Goal: Task Accomplishment & Management: Complete application form

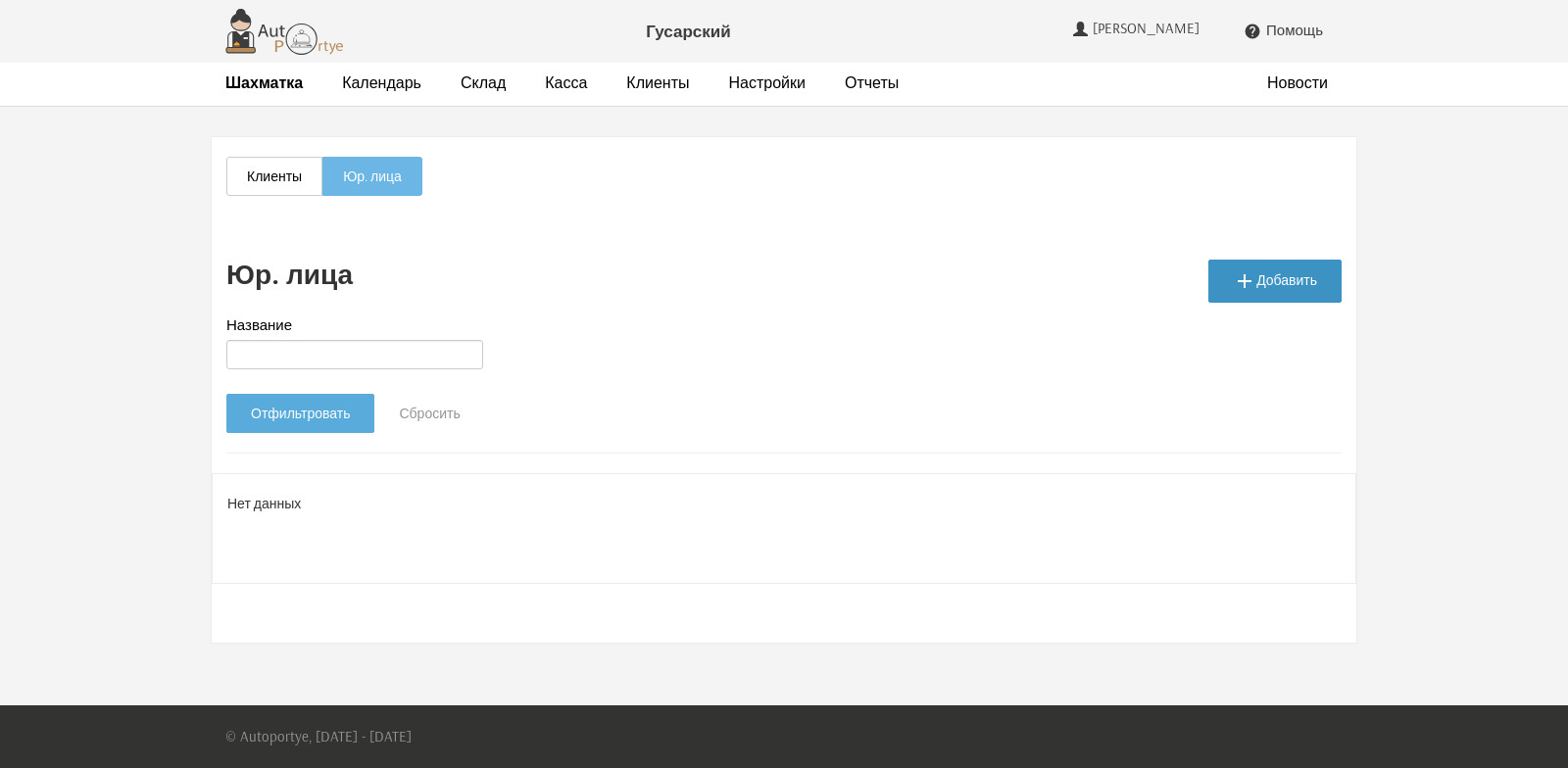
click at [1295, 283] on link " Добавить" at bounding box center [1274, 281] width 133 height 43
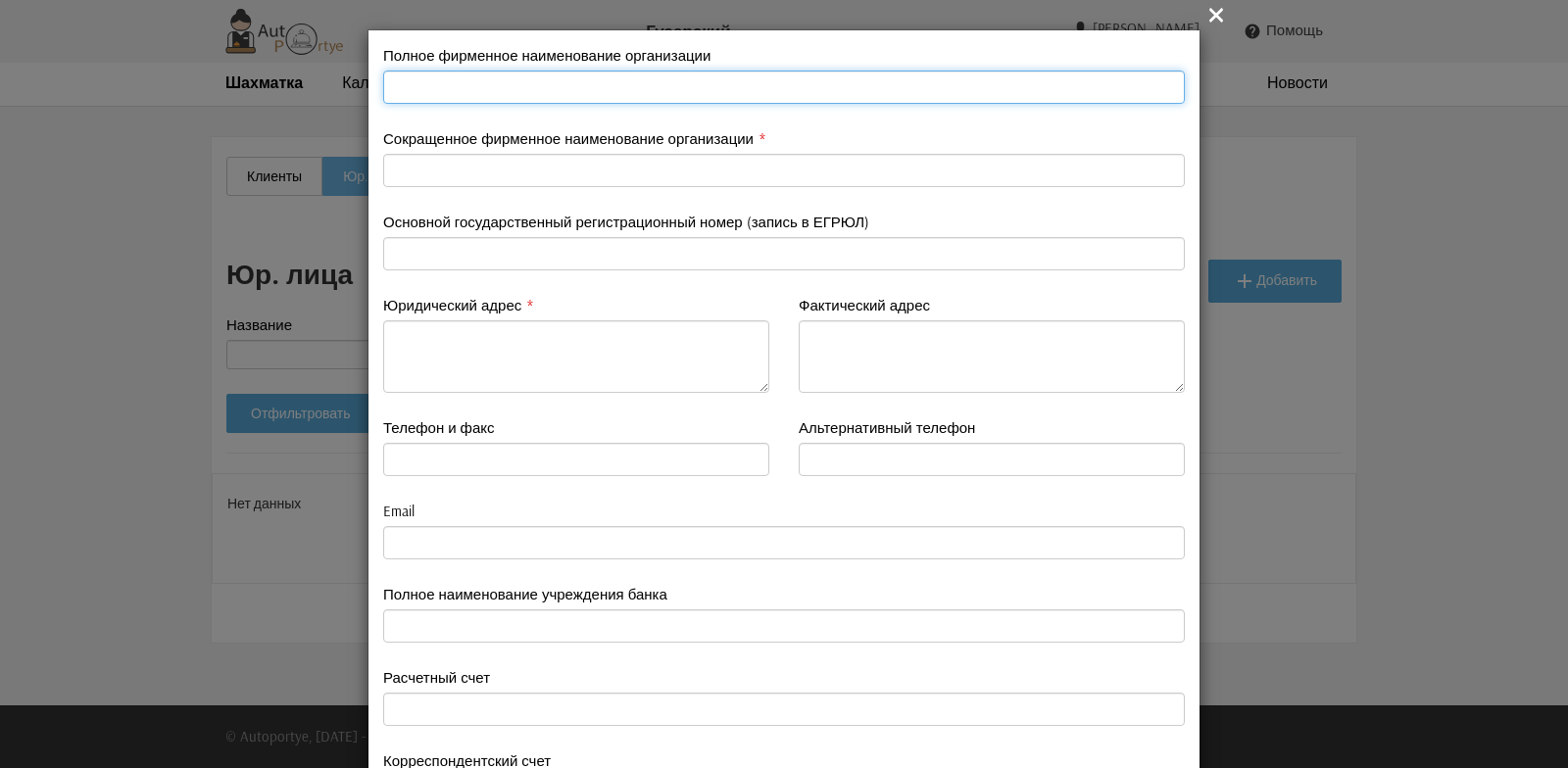
click at [424, 96] on input "text" at bounding box center [784, 87] width 802 height 33
type input "ООО " Компания Броневик""
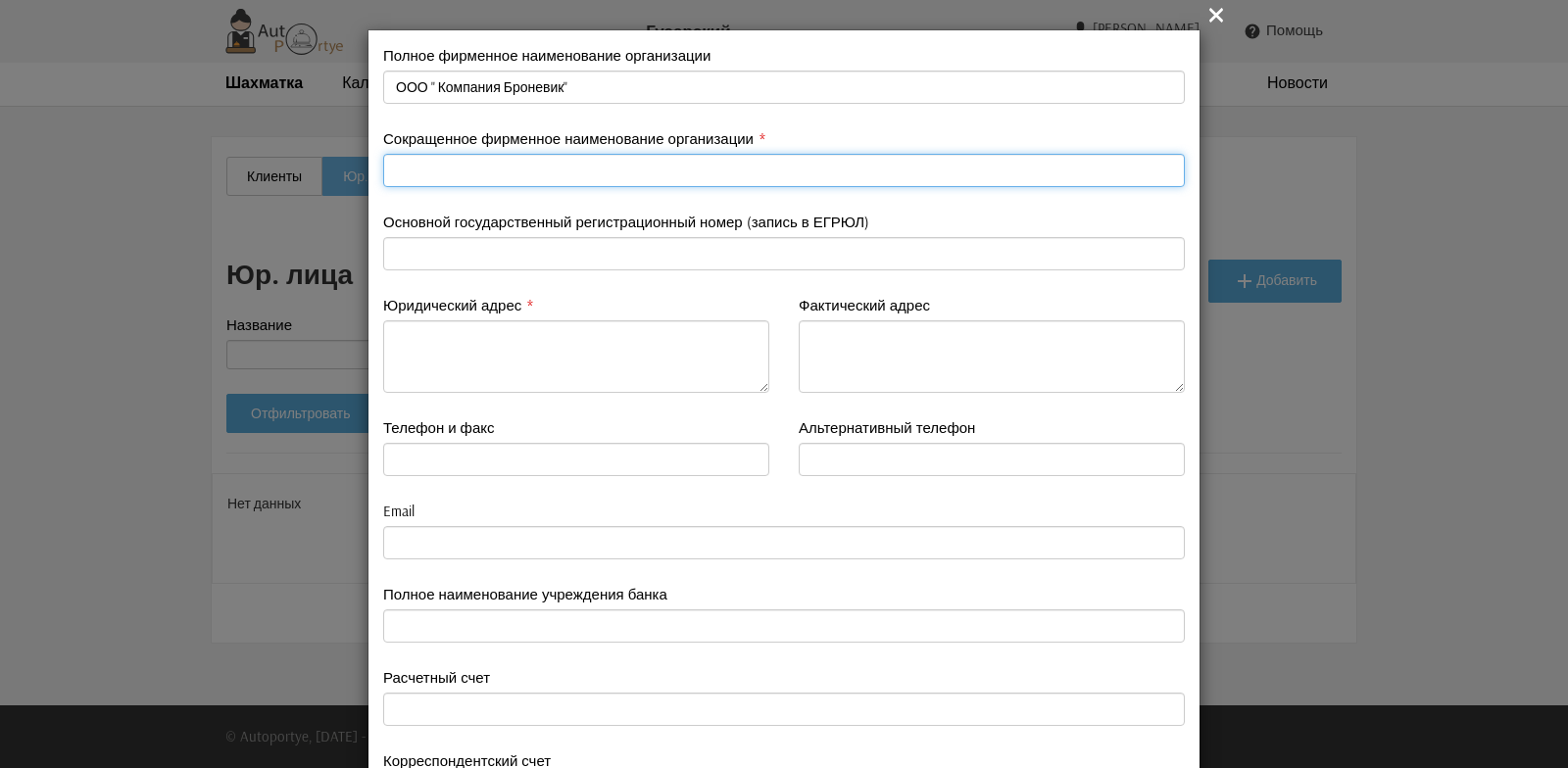
click at [413, 177] on input "text" at bounding box center [784, 170] width 802 height 33
type input "Броневик"
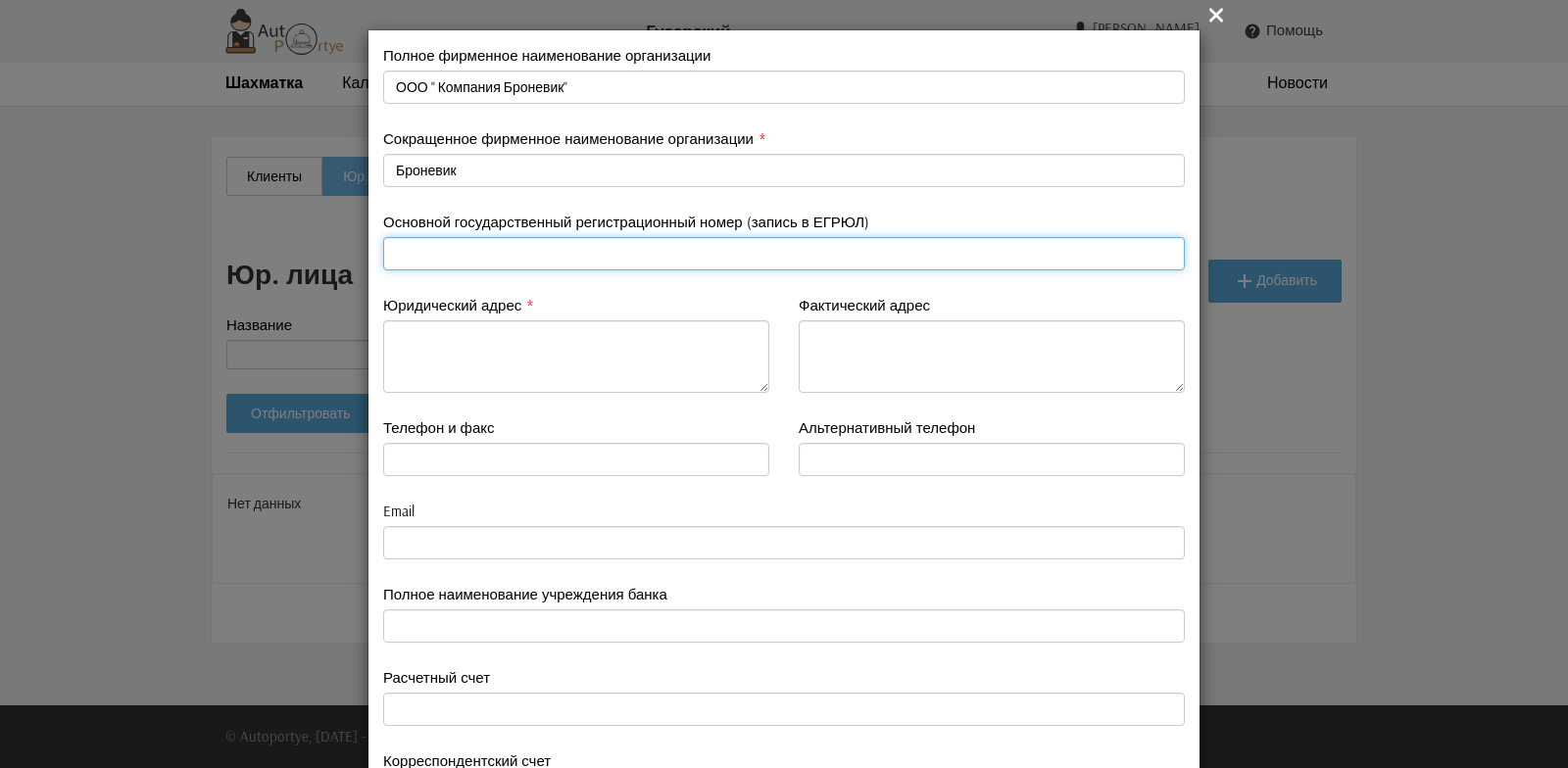
click at [415, 253] on input "text" at bounding box center [784, 253] width 802 height 33
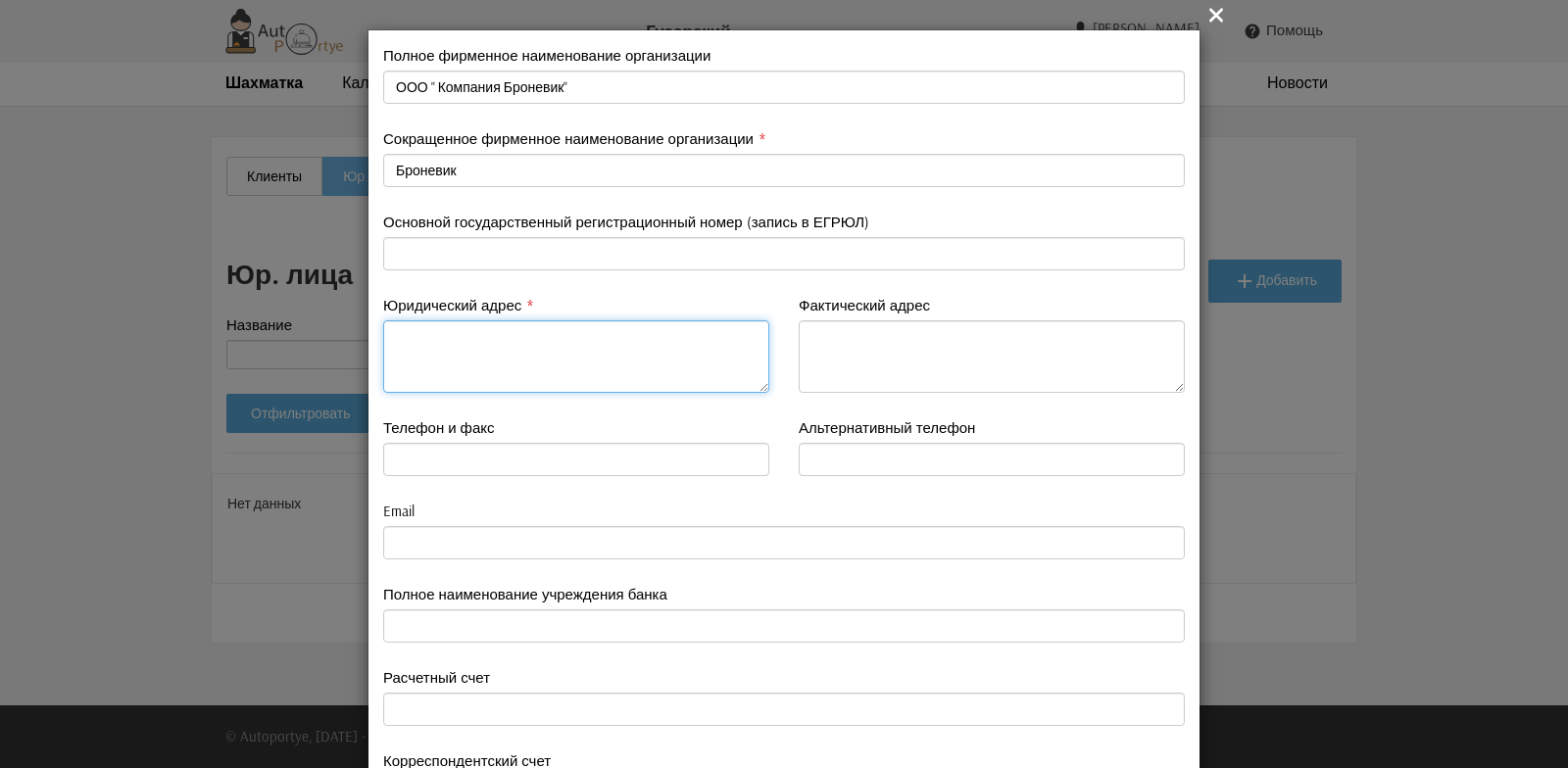
click at [420, 358] on textarea at bounding box center [576, 356] width 386 height 73
click at [552, 339] on textarea "620014 Свердловская обл. г. Екатеренбург, ул. Вайнера, д.5А, офис 306" at bounding box center [576, 356] width 386 height 73
click at [609, 363] on textarea "620014 Свердловская обл. г.Екатеренбург, ул. Вайнера, д.5А, офис 306" at bounding box center [576, 356] width 386 height 73
click at [450, 364] on textarea "620014 Свердловская обл. г.Екатеринбург, ул. Вайнера, д.5А, офис 306" at bounding box center [576, 356] width 386 height 73
drag, startPoint x: 382, startPoint y: 339, endPoint x: 470, endPoint y: 355, distance: 89.4
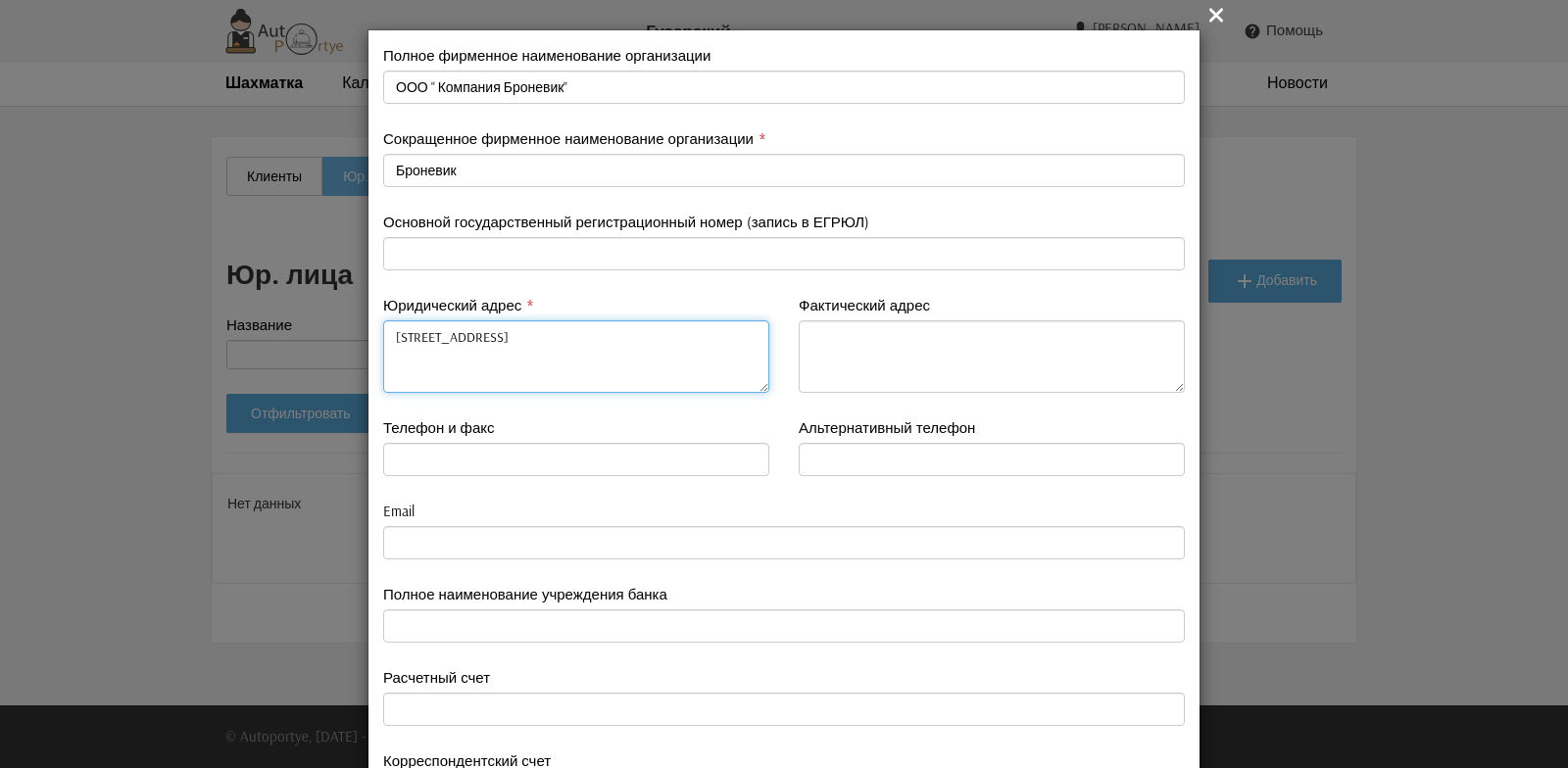
click at [470, 355] on textarea "620014 Свердловская обл. г.Екатеринбург, ул. Вайнера, д.5А, офис 306" at bounding box center [576, 356] width 386 height 73
type textarea "620014 Свердловская обл. г.Екатеринбург, ул. Вайнера, д.5А, офис 306"
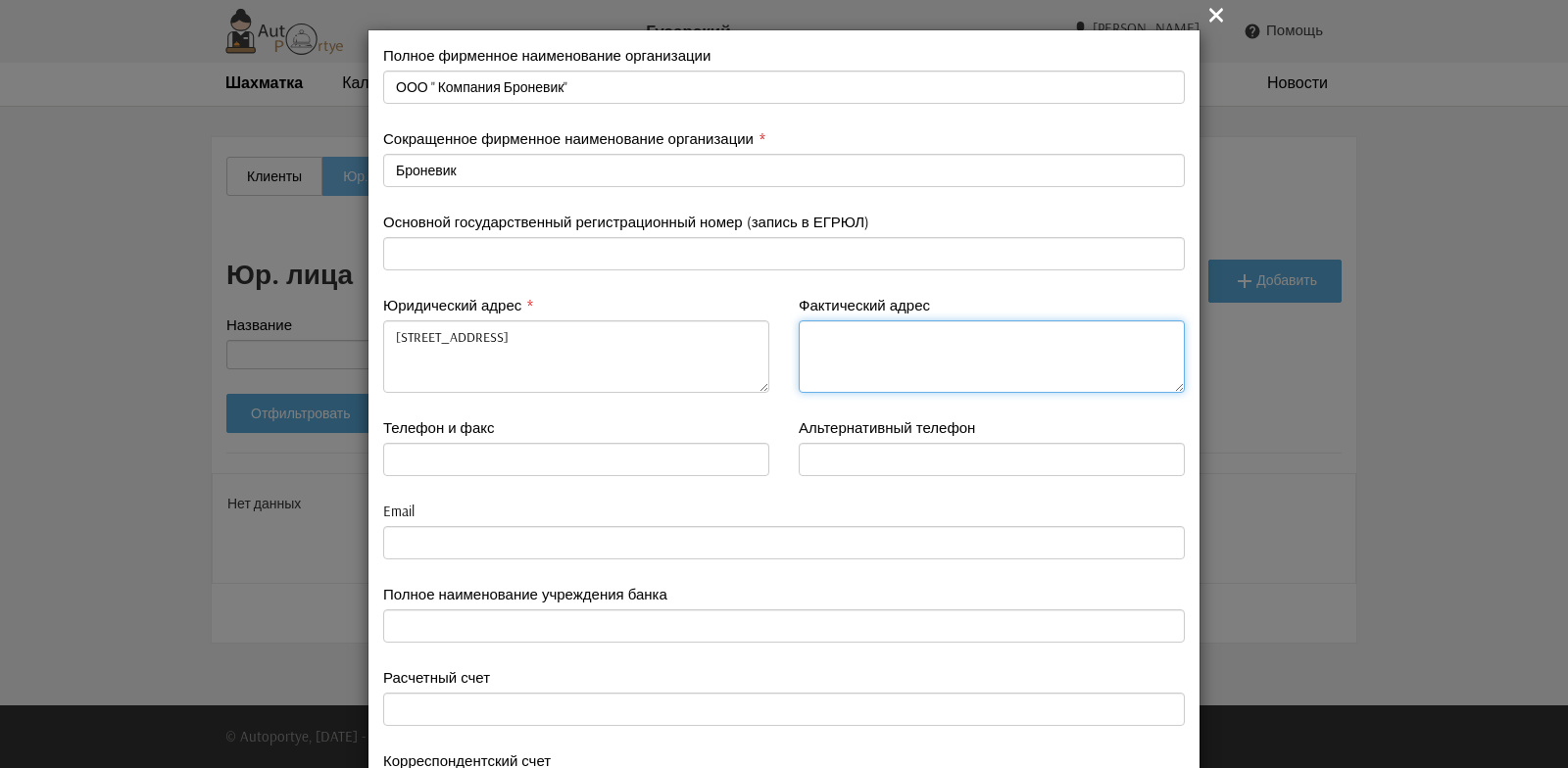
click at [814, 337] on textarea at bounding box center [992, 356] width 386 height 73
paste textarea "620014 Свердловская обл. г.Екатеринбург, ул. Вайнера, д.5А, офис 306"
type textarea "620014 Свердловская обл. г.Екатеринбург, ул. Вайнера, д.5А, офис 306"
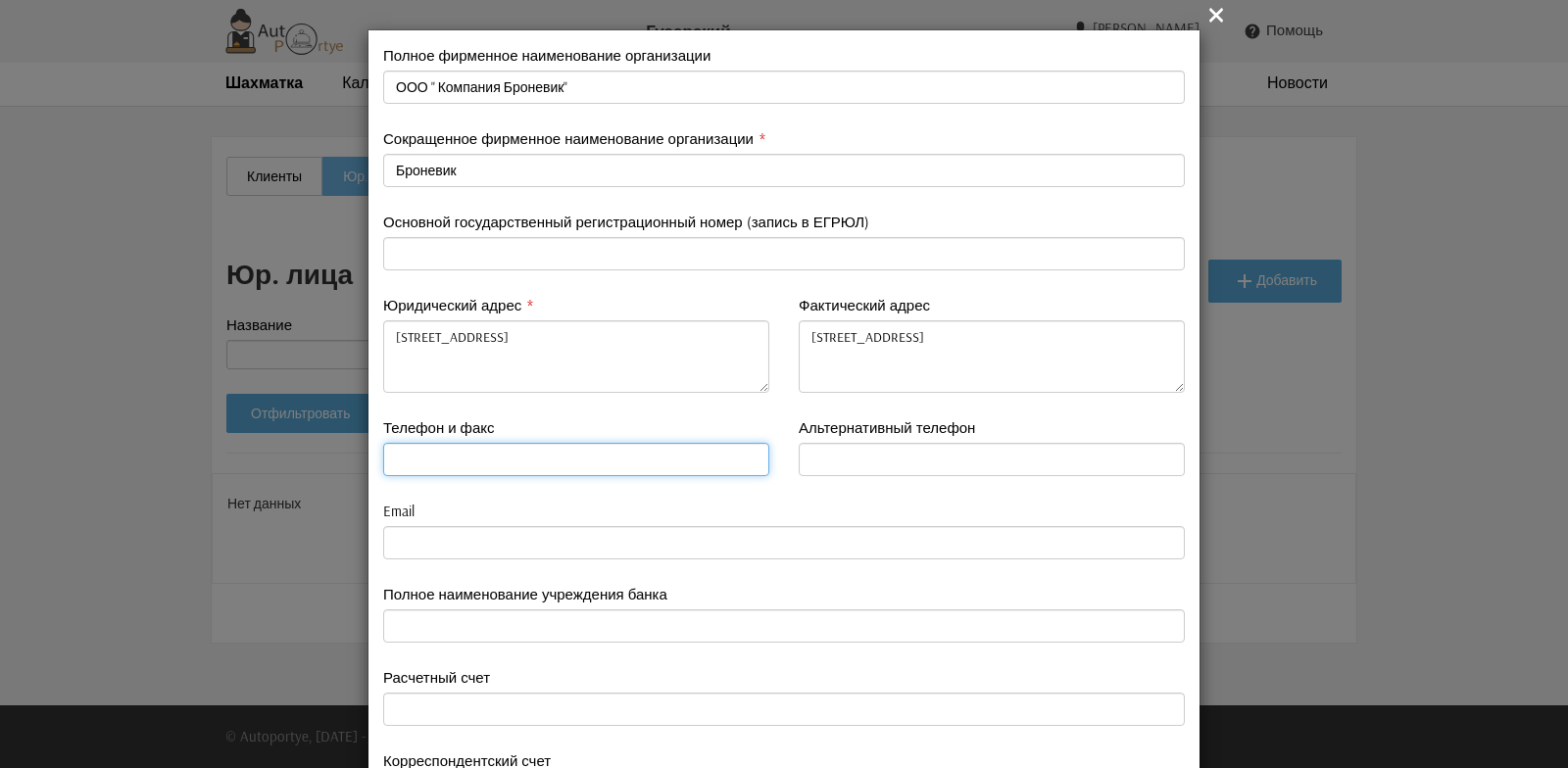
click at [416, 452] on input "text" at bounding box center [576, 459] width 386 height 33
click at [651, 421] on div "Телефон и факс" at bounding box center [576, 447] width 386 height 59
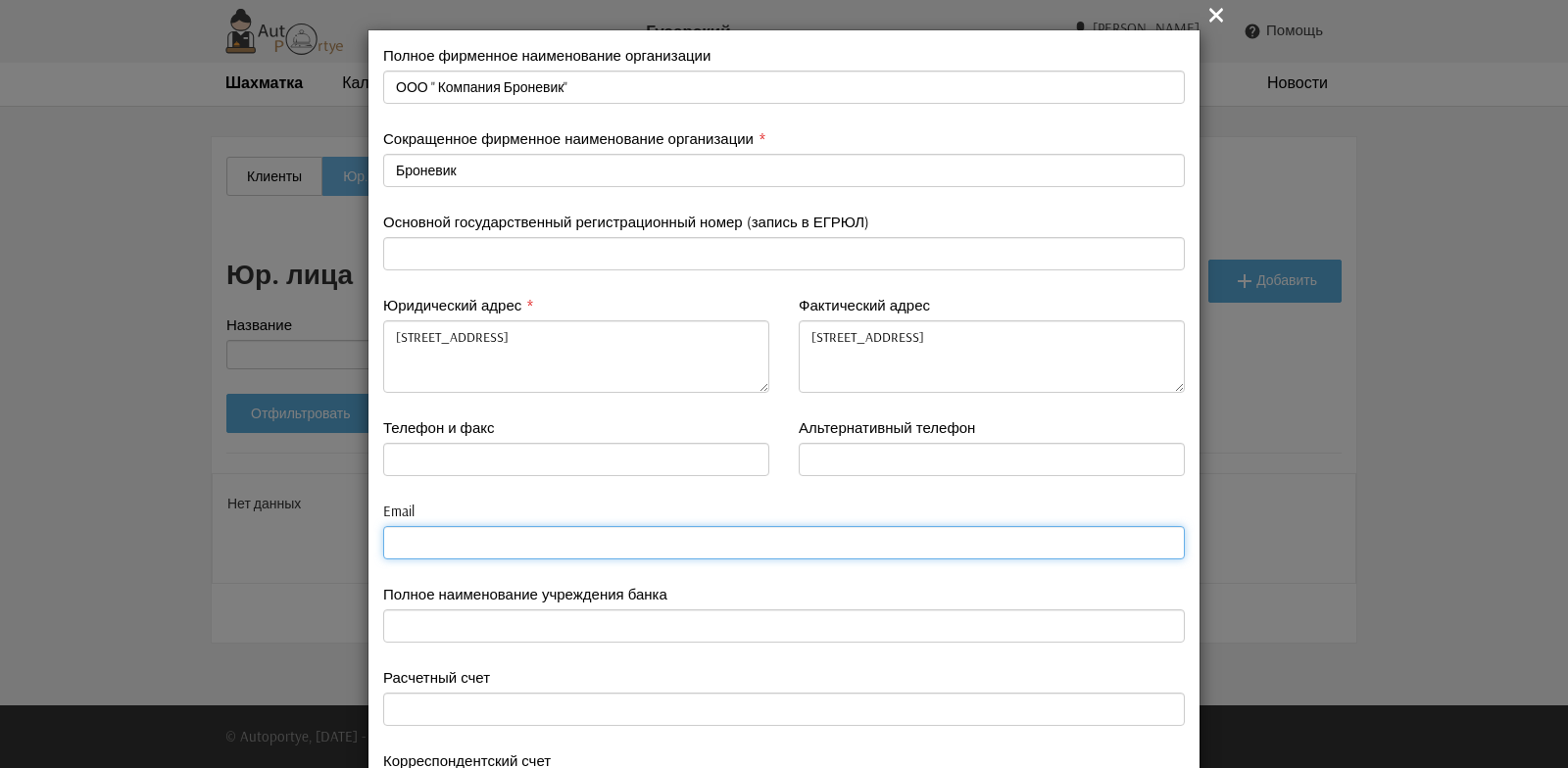
click at [441, 545] on input "email" at bounding box center [784, 542] width 802 height 33
paste input "Bronevik.com"
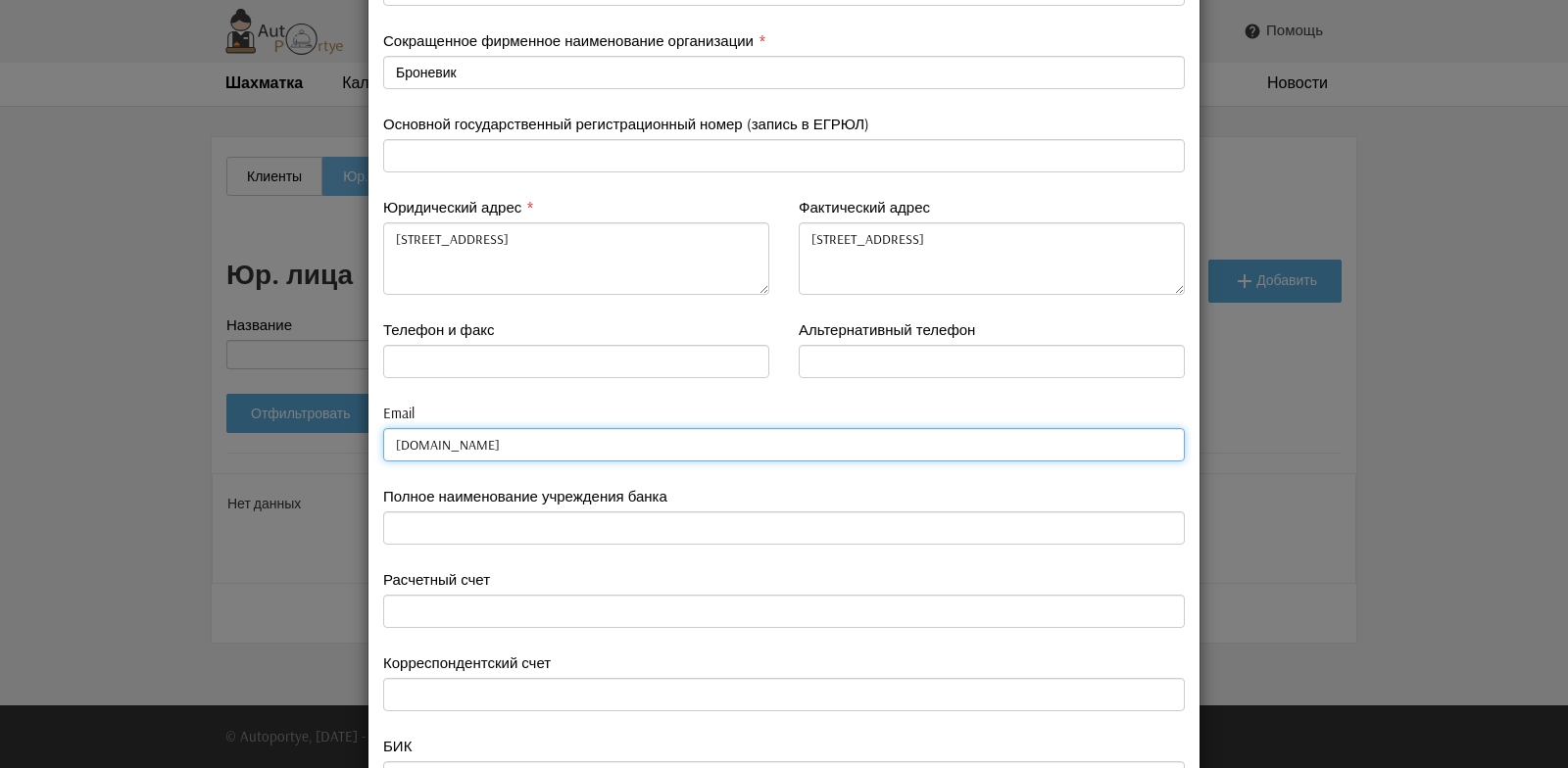
type input "Bronevik.com"
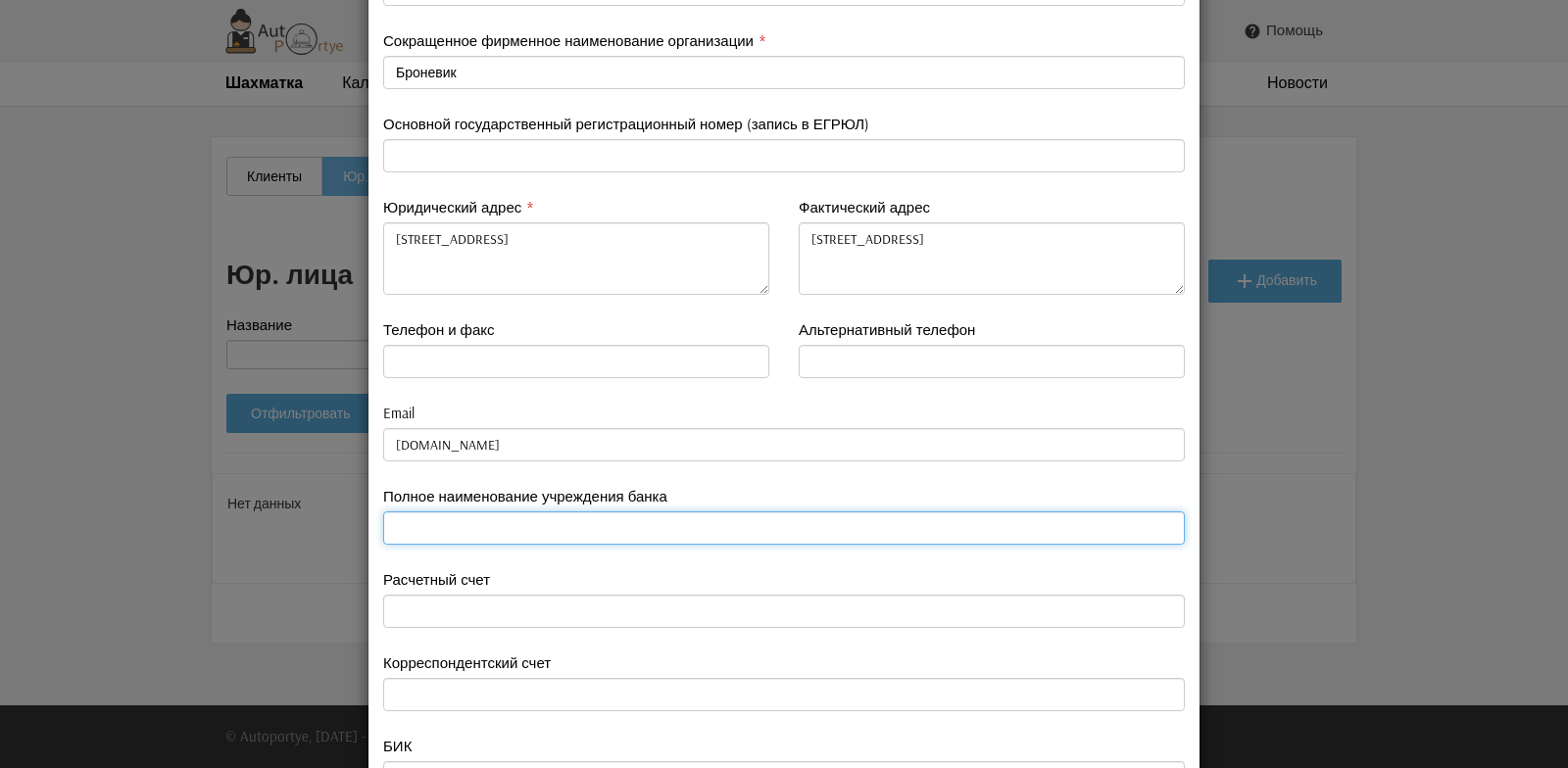
click at [432, 534] on input "text" at bounding box center [784, 527] width 802 height 33
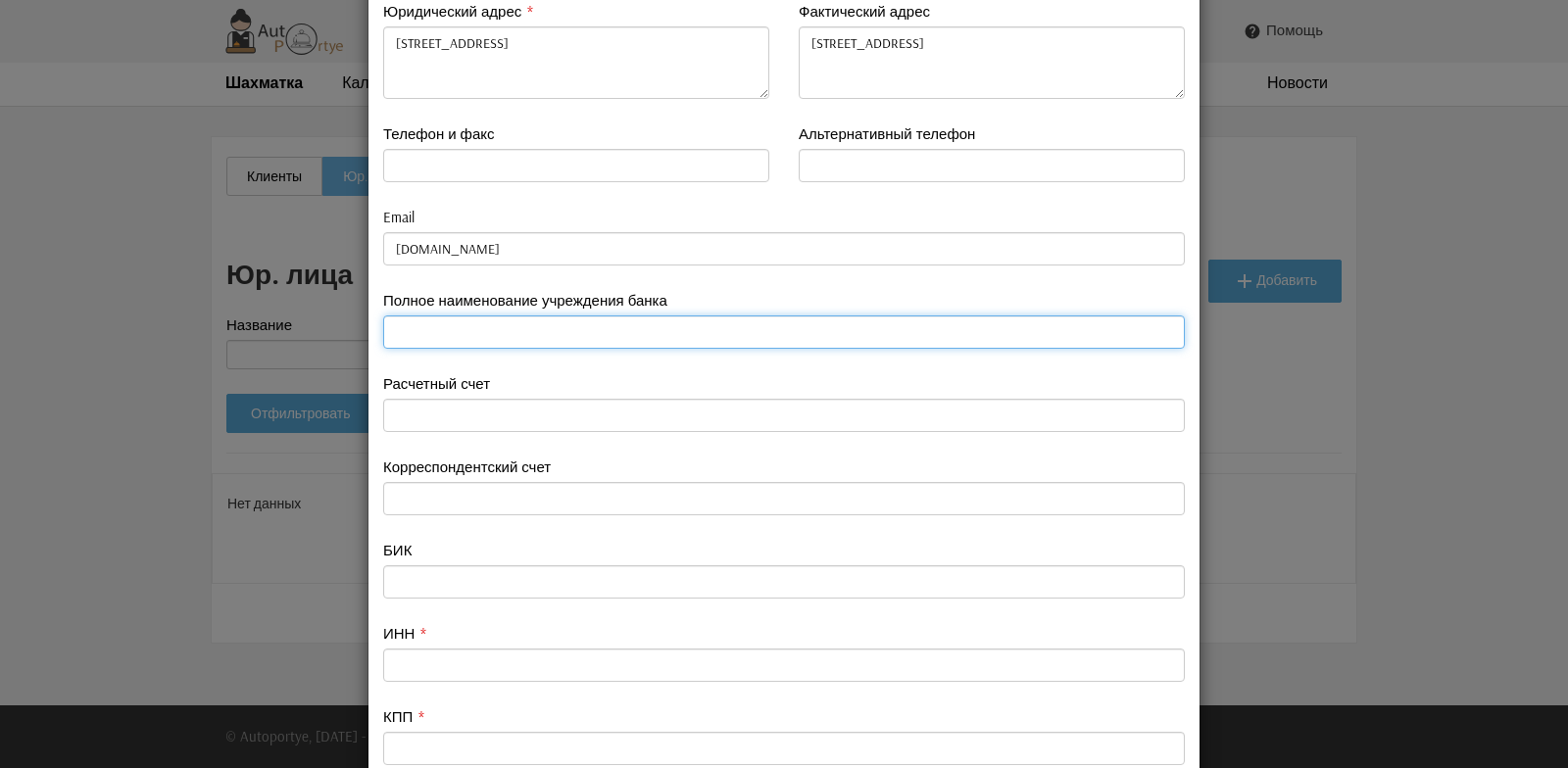
scroll to position [392, 0]
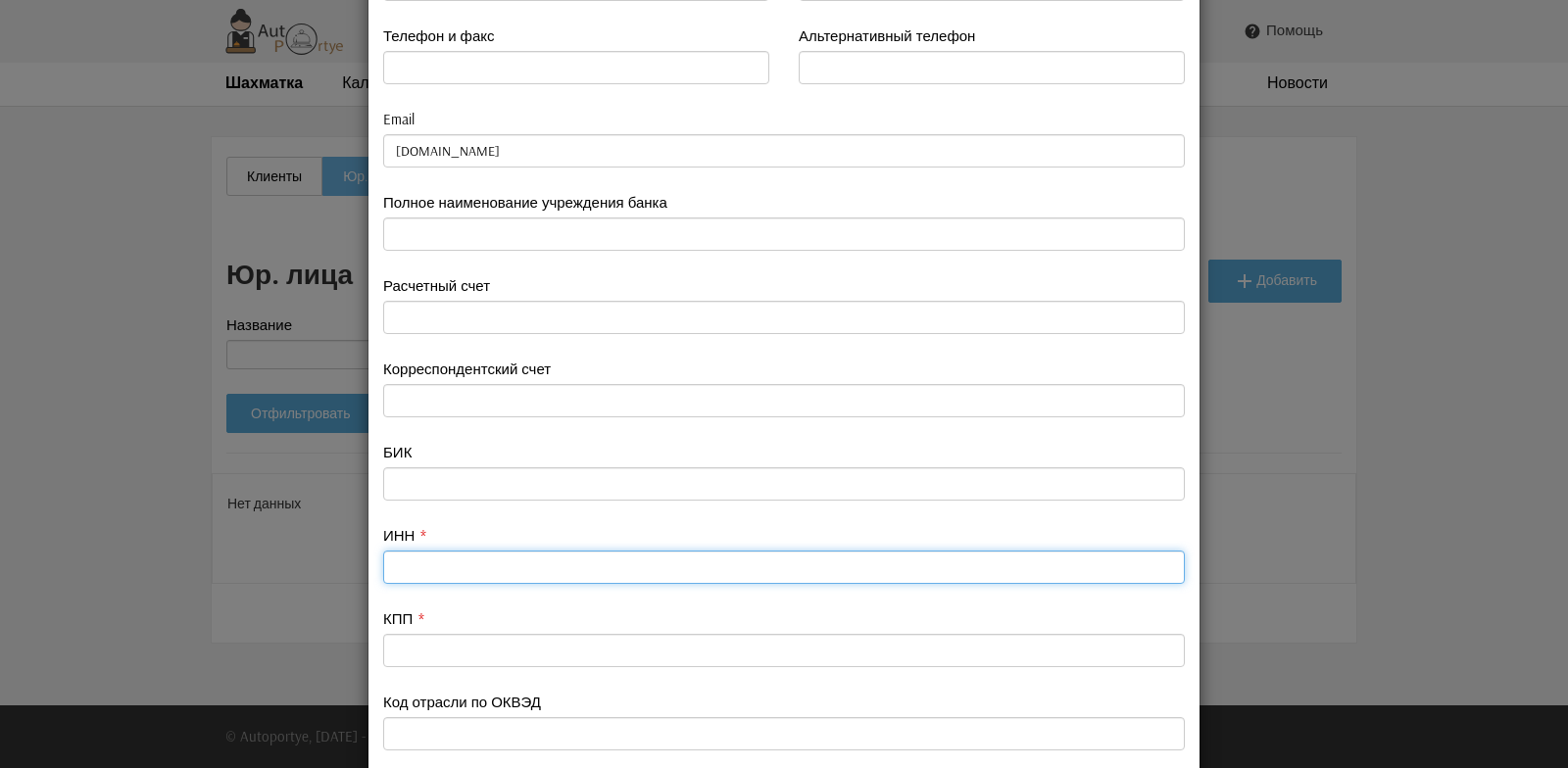
click at [444, 573] on input "text" at bounding box center [784, 566] width 802 height 33
type input "6671151513"
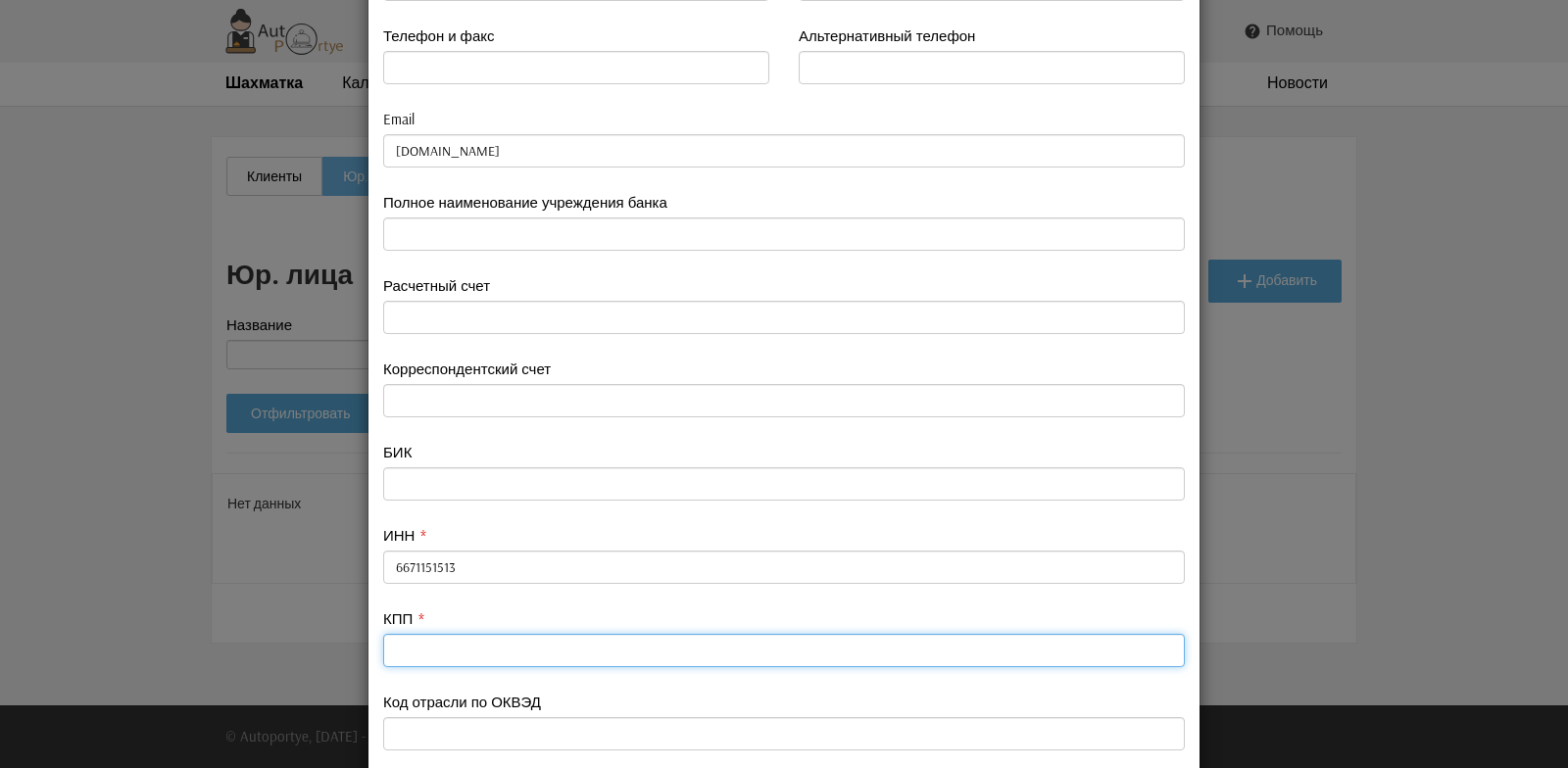
click at [417, 651] on input "text" at bounding box center [784, 650] width 802 height 33
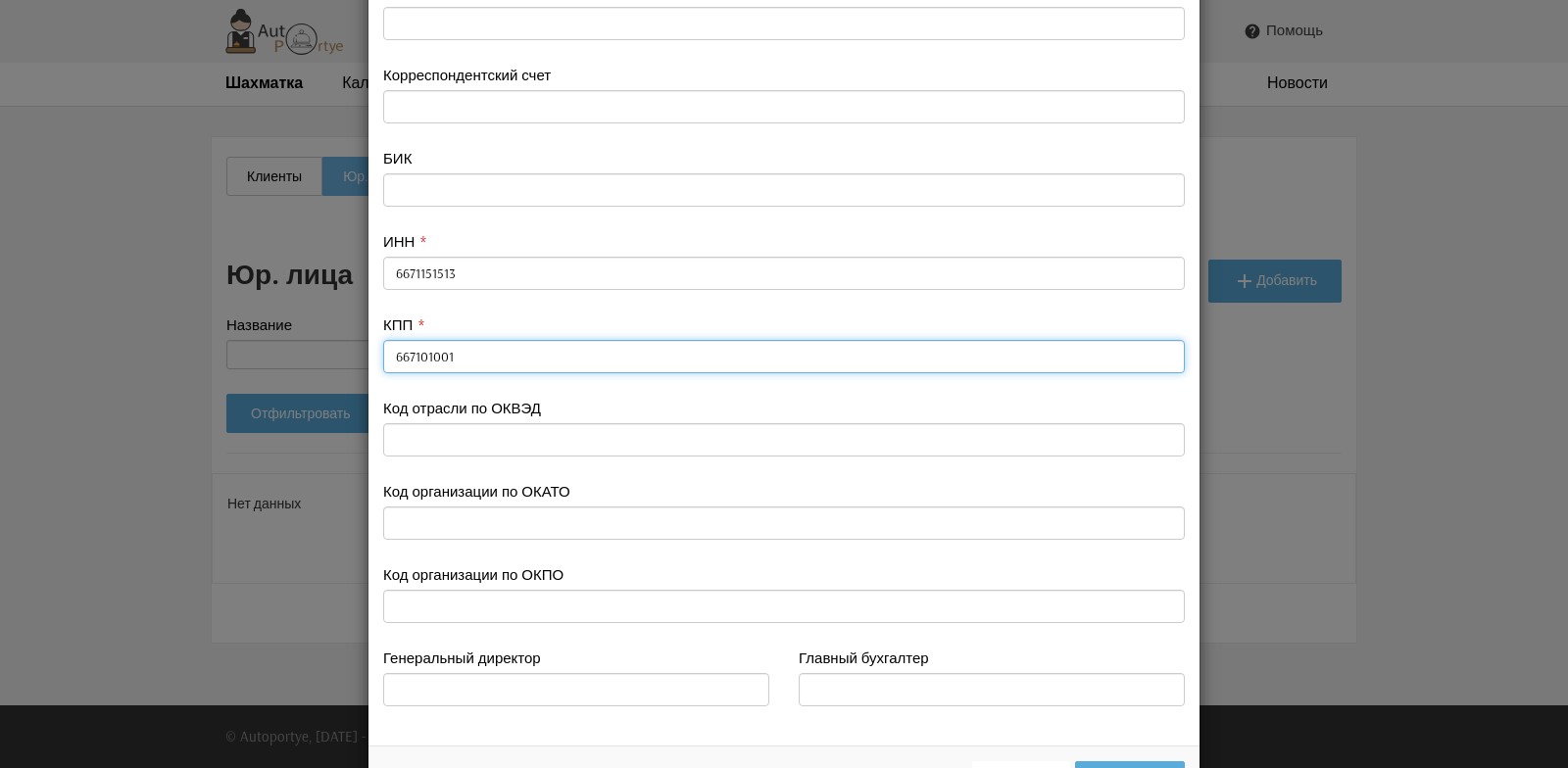
scroll to position [763, 0]
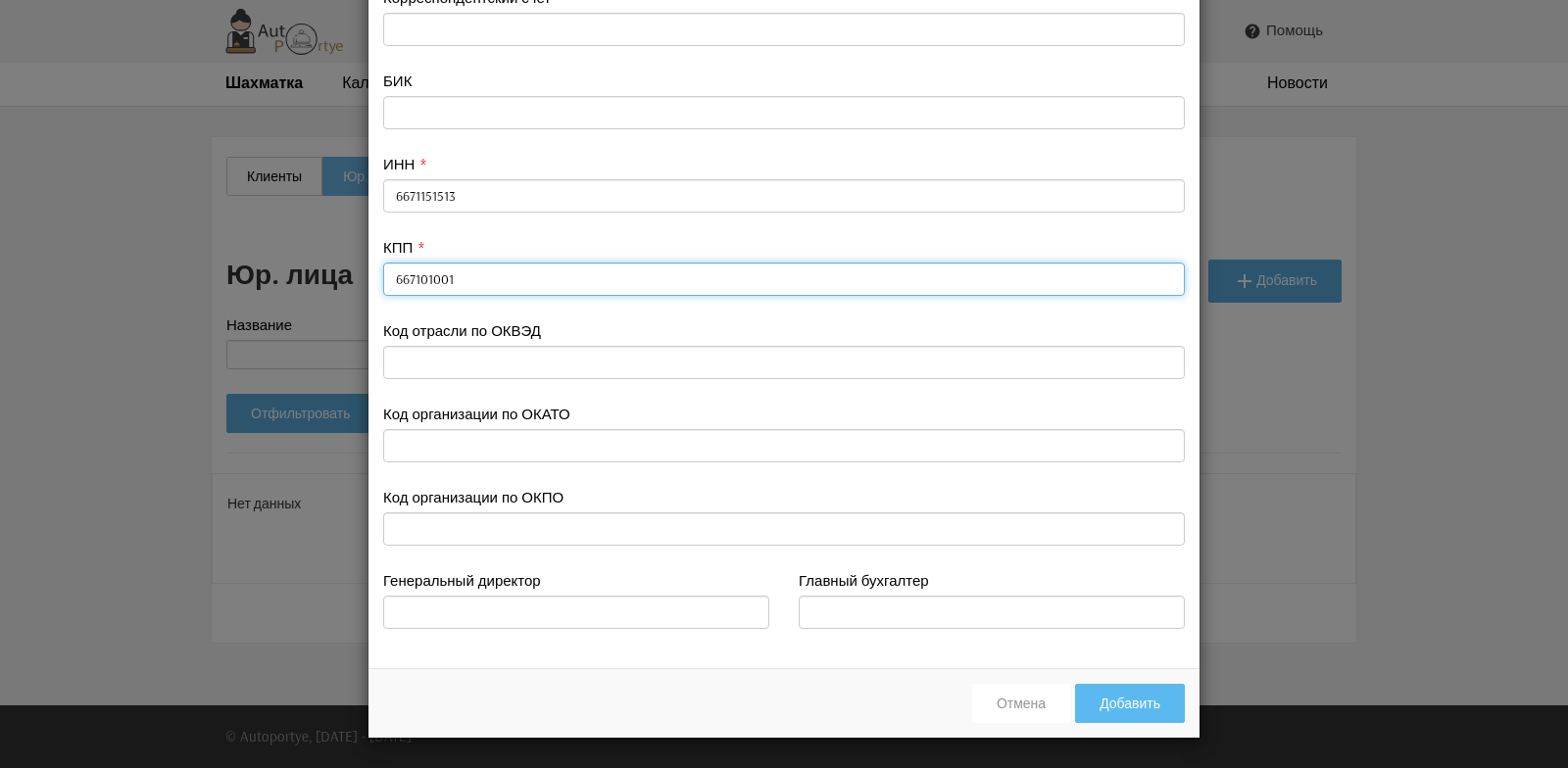
type input "667101001"
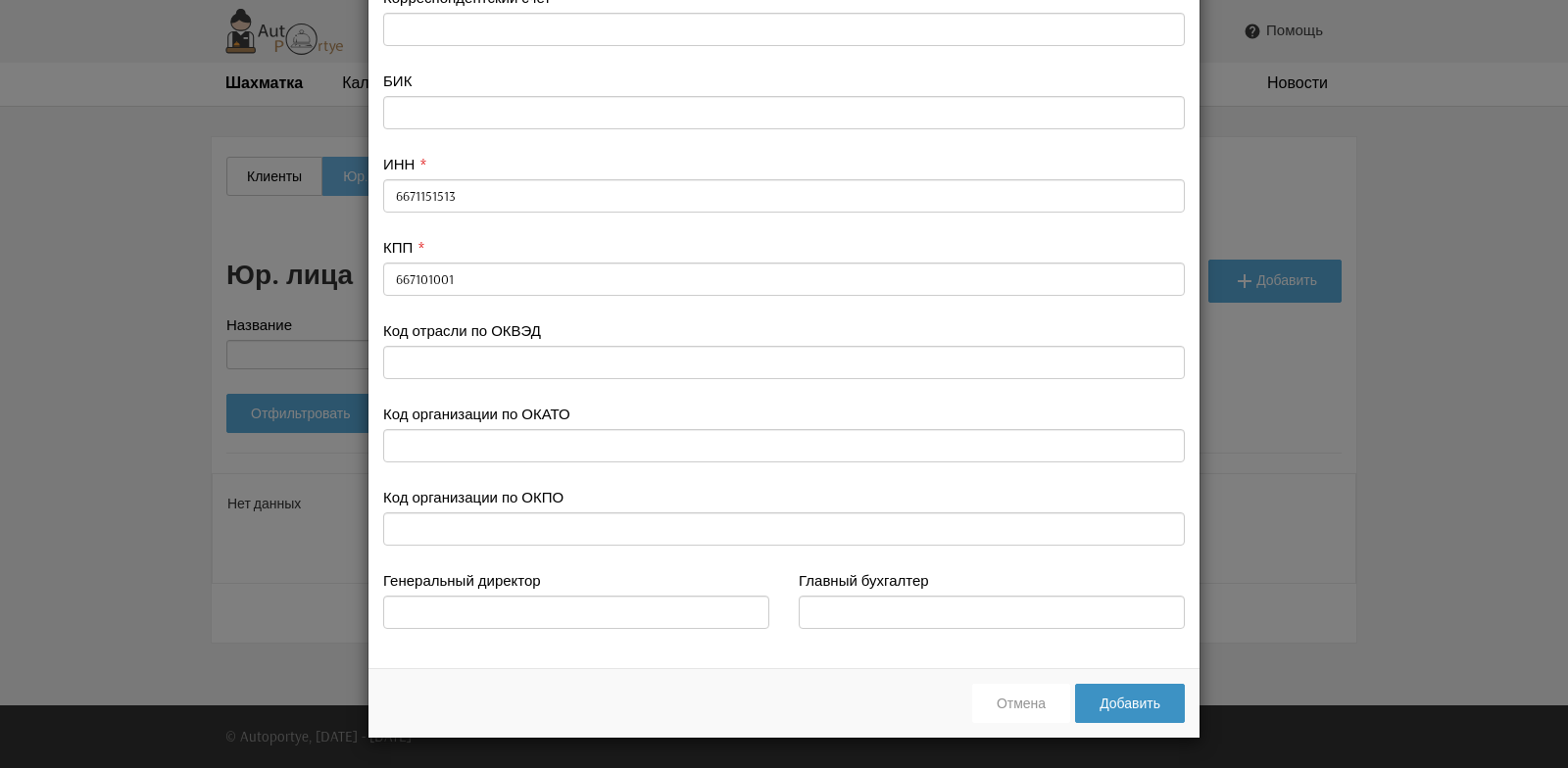
click at [1111, 704] on button "Добавить" at bounding box center [1129, 702] width 109 height 39
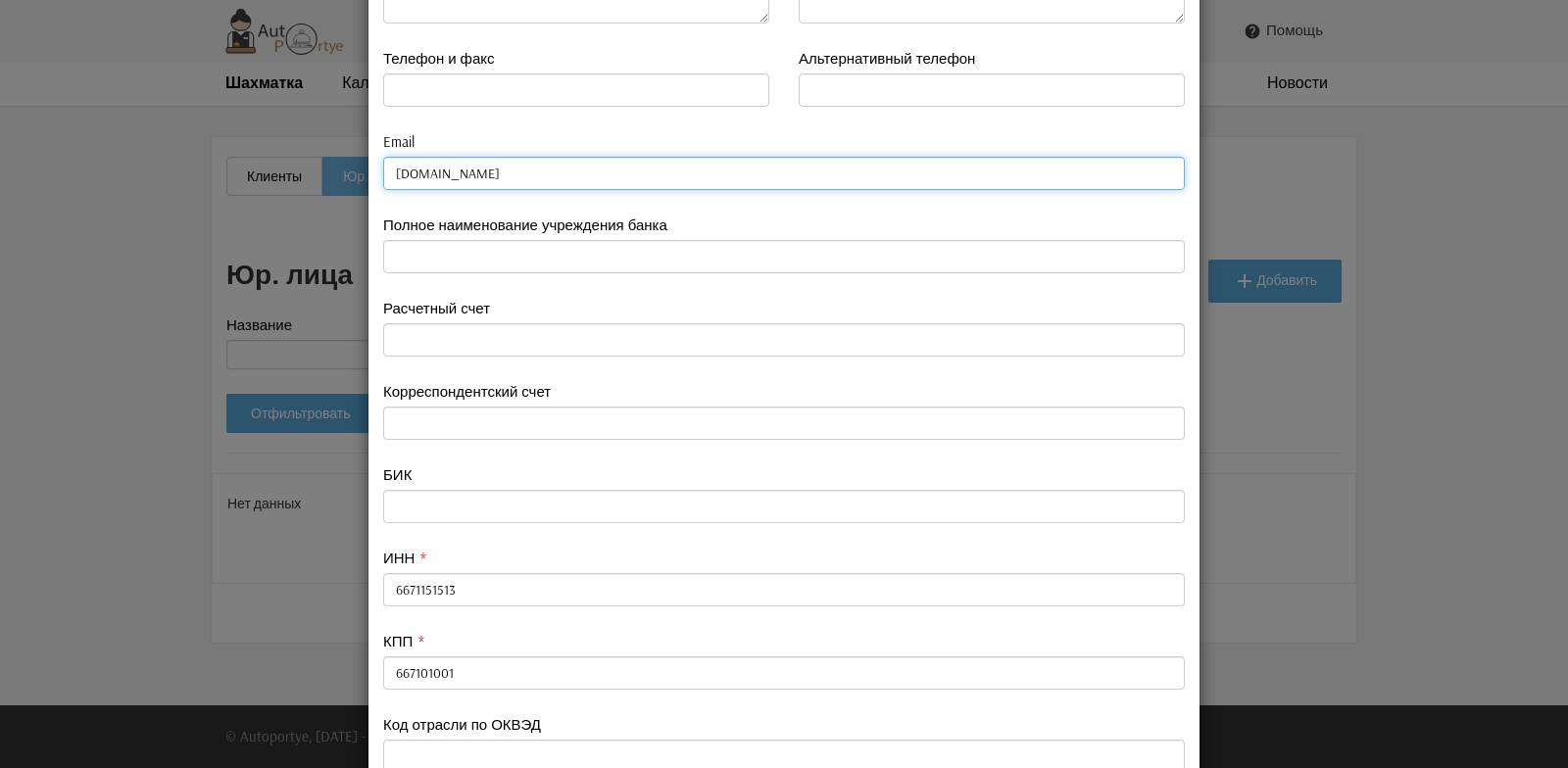
scroll to position [232, 0]
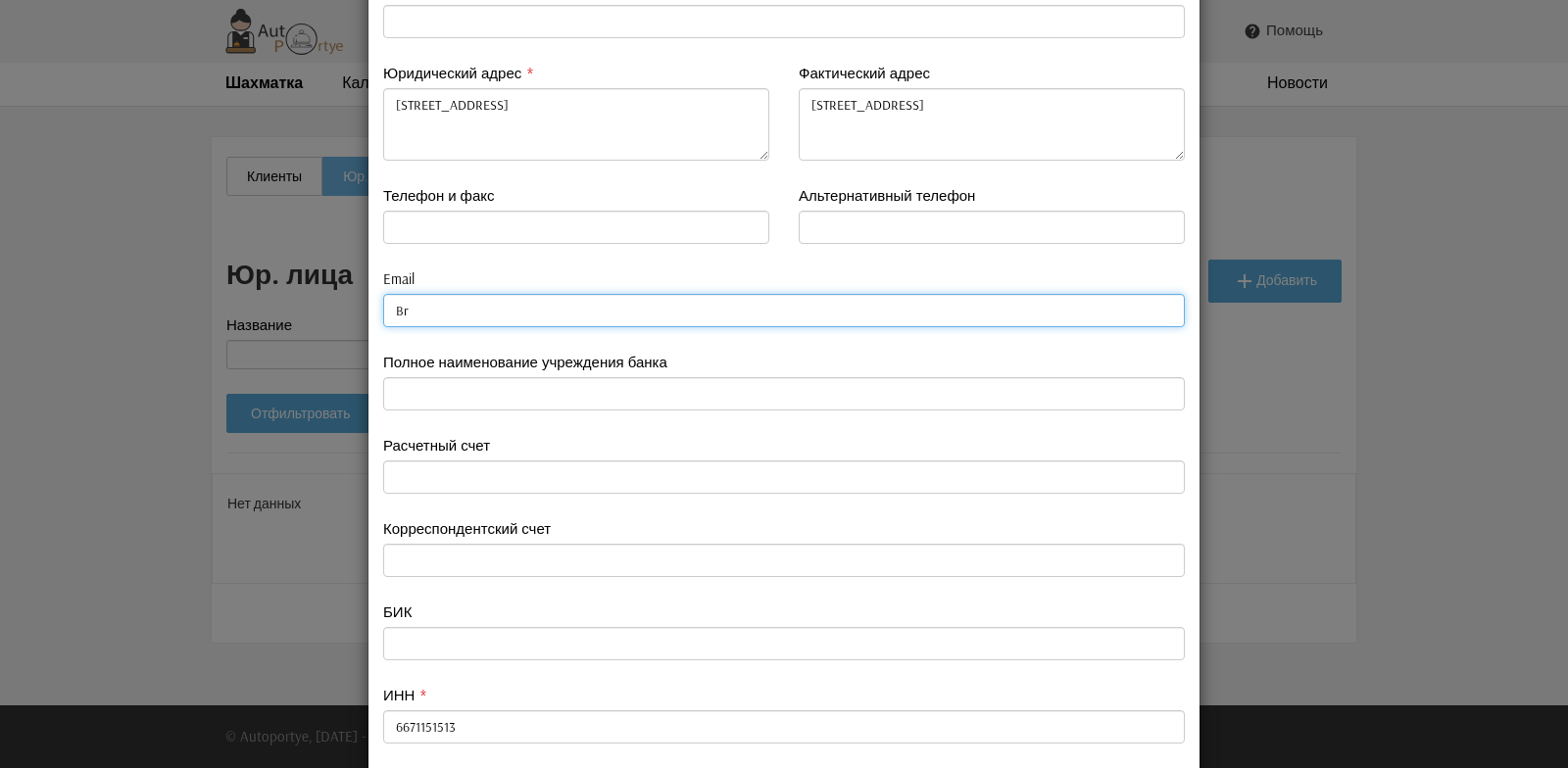
type input "B"
paste input "<agent@bronevik.com>"
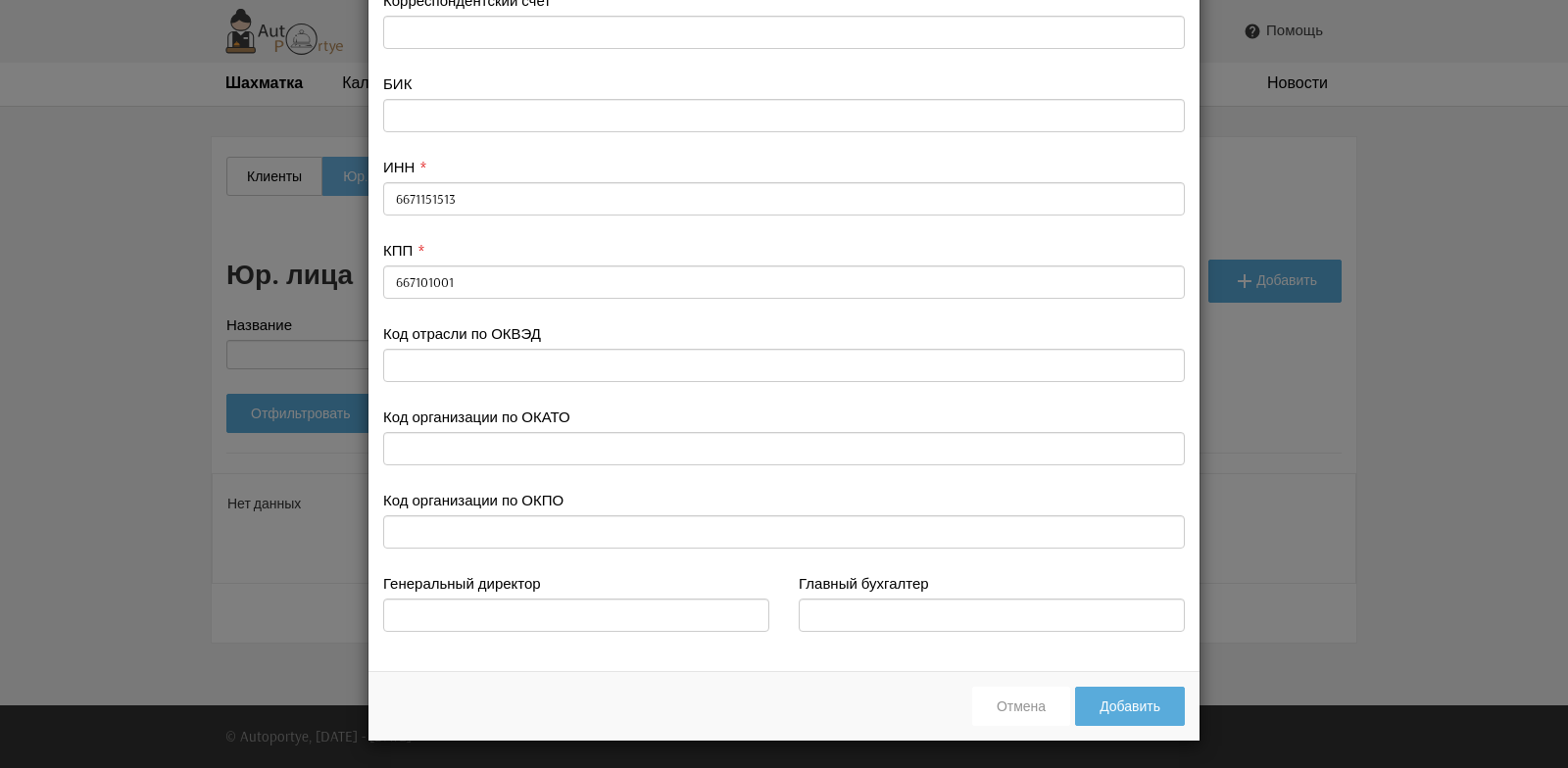
scroll to position [763, 0]
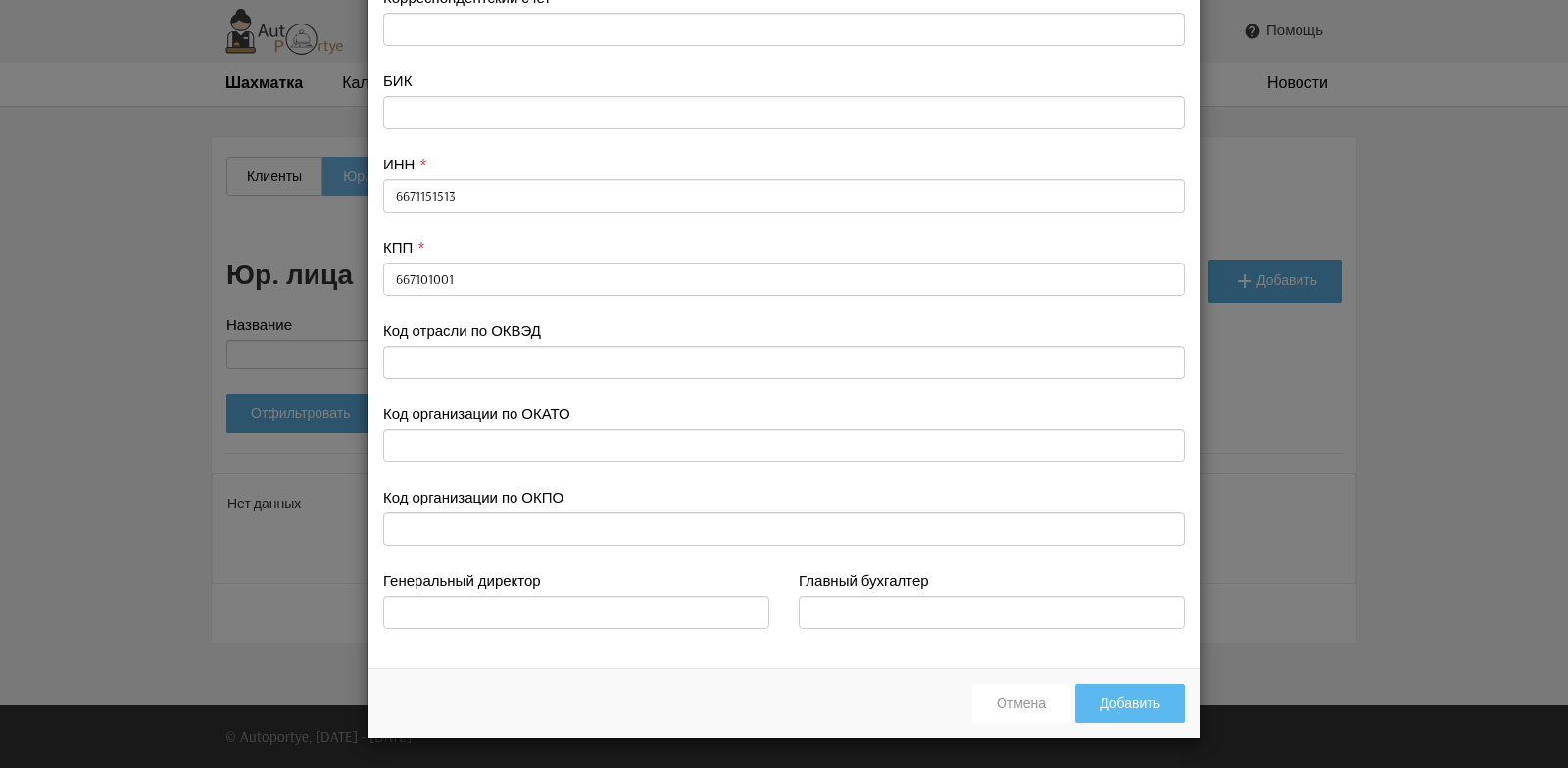
type input "<agent@bronevik.com>"
click at [1142, 705] on button "Добавить" at bounding box center [1129, 702] width 109 height 39
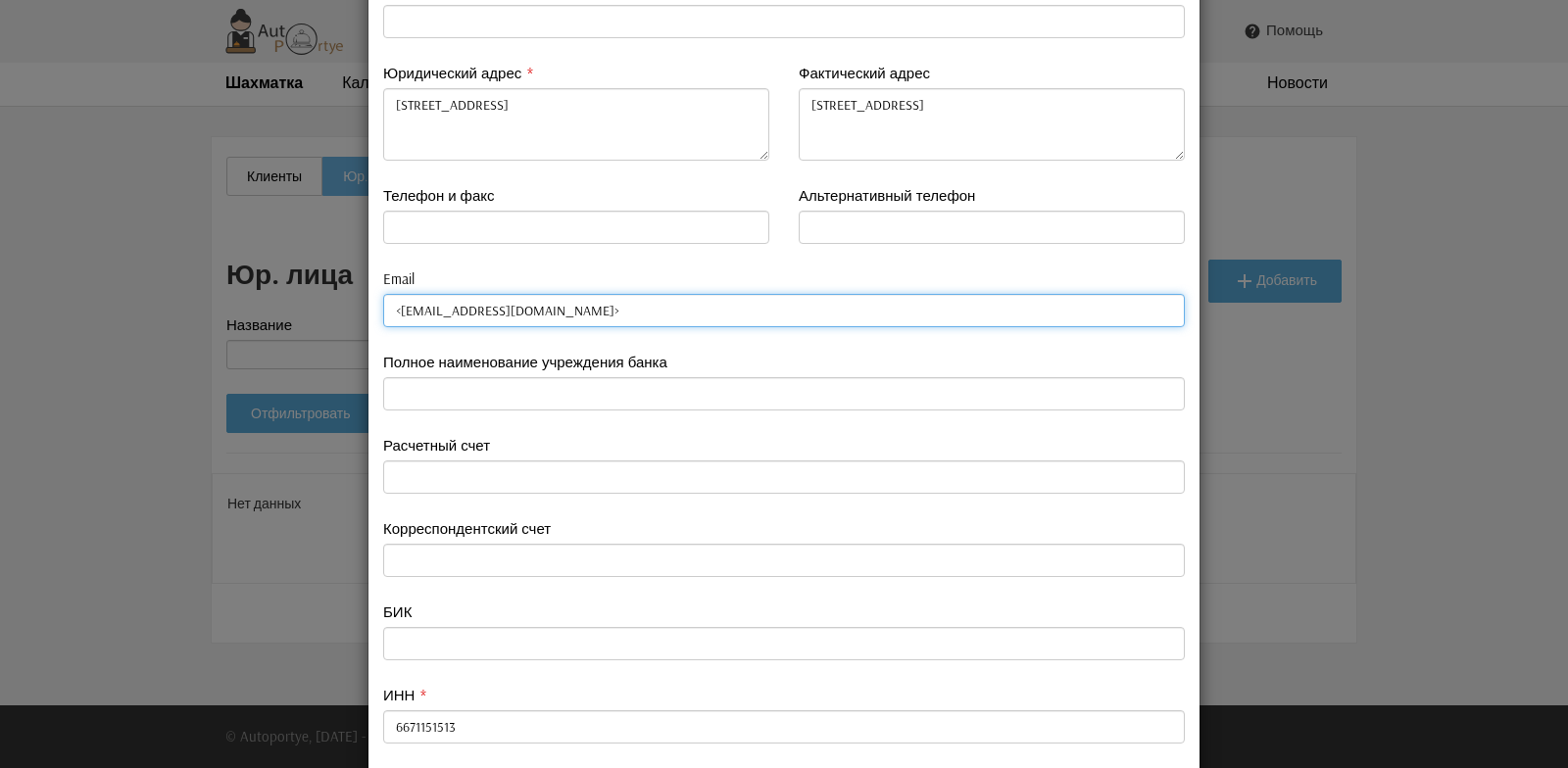
scroll to position [134, 0]
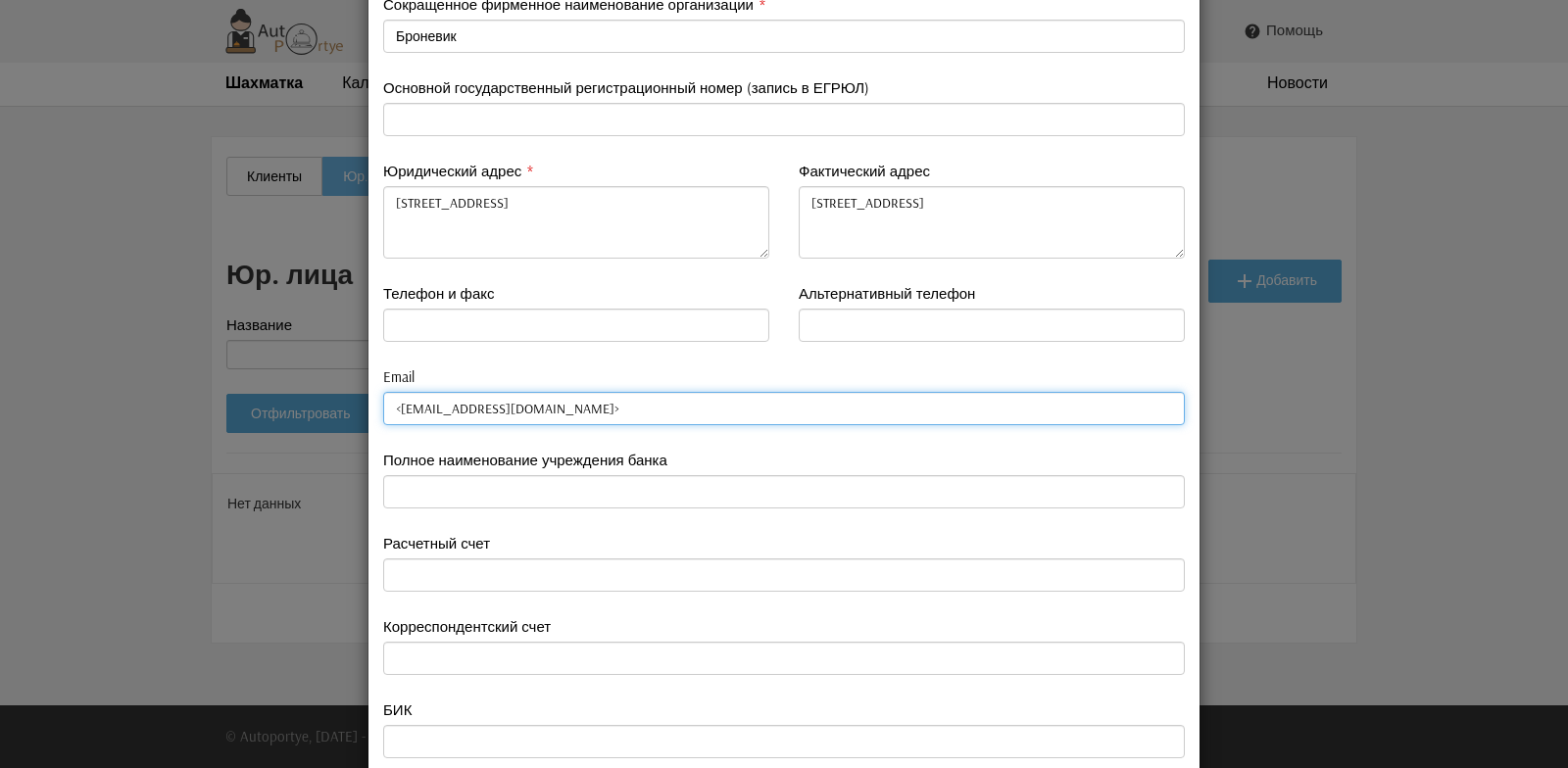
click at [522, 413] on input "<agent@bronevik.com>" at bounding box center [784, 408] width 802 height 33
click at [396, 412] on input "<agent@bronevik.com" at bounding box center [784, 408] width 802 height 33
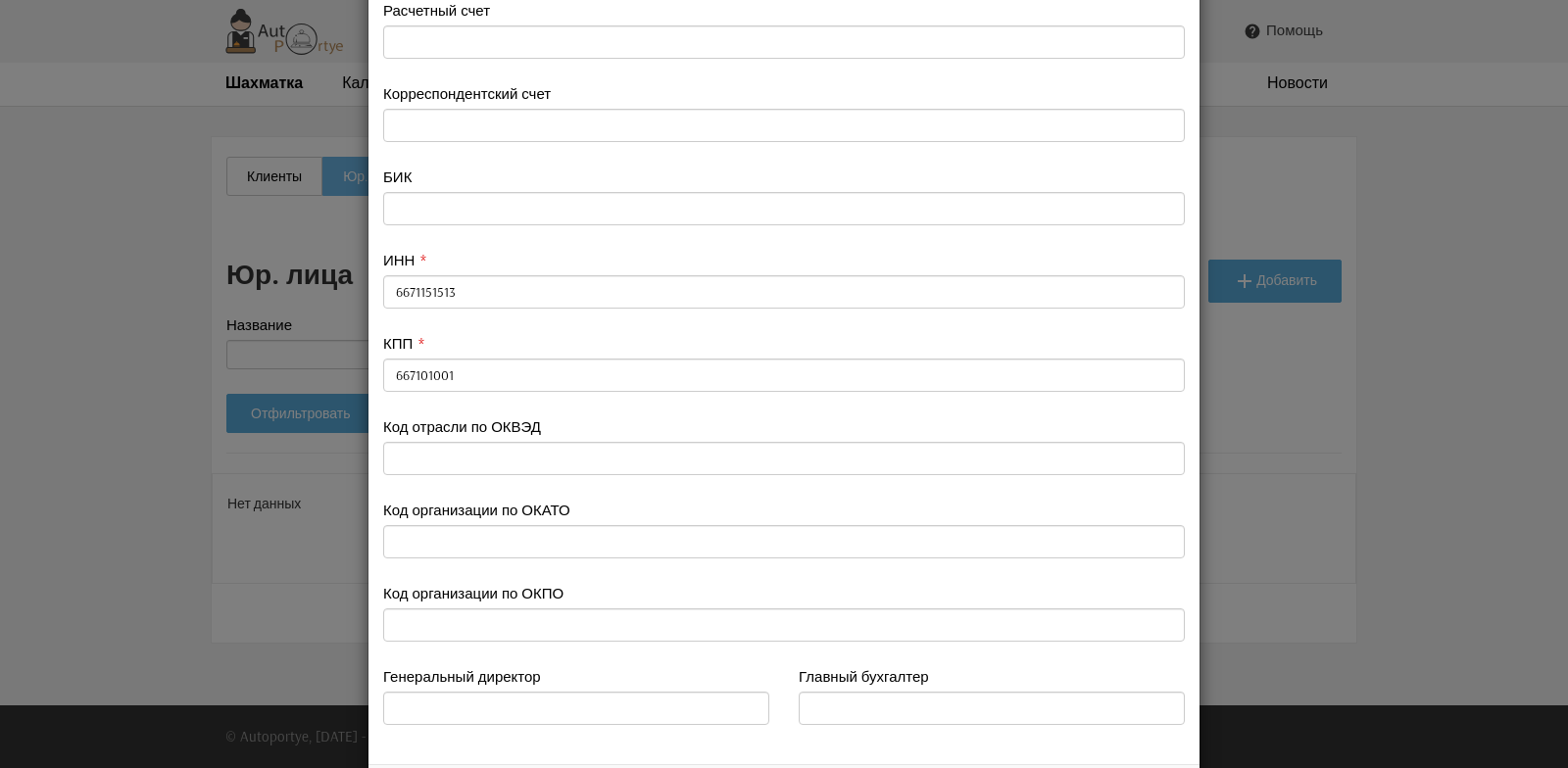
scroll to position [763, 0]
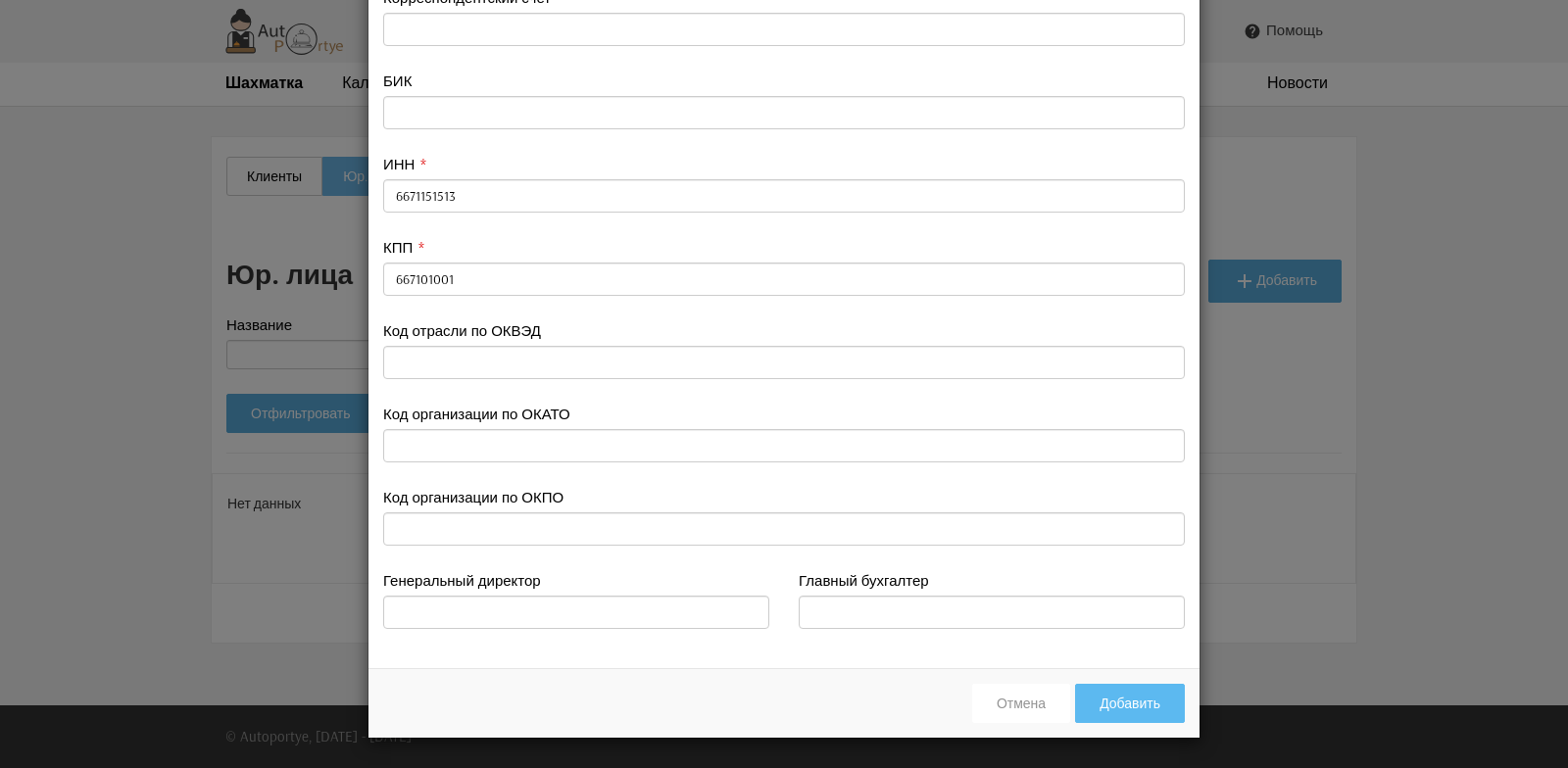
type input "agent@bronevik.com"
click at [1103, 707] on button "Добавить" at bounding box center [1129, 702] width 109 height 39
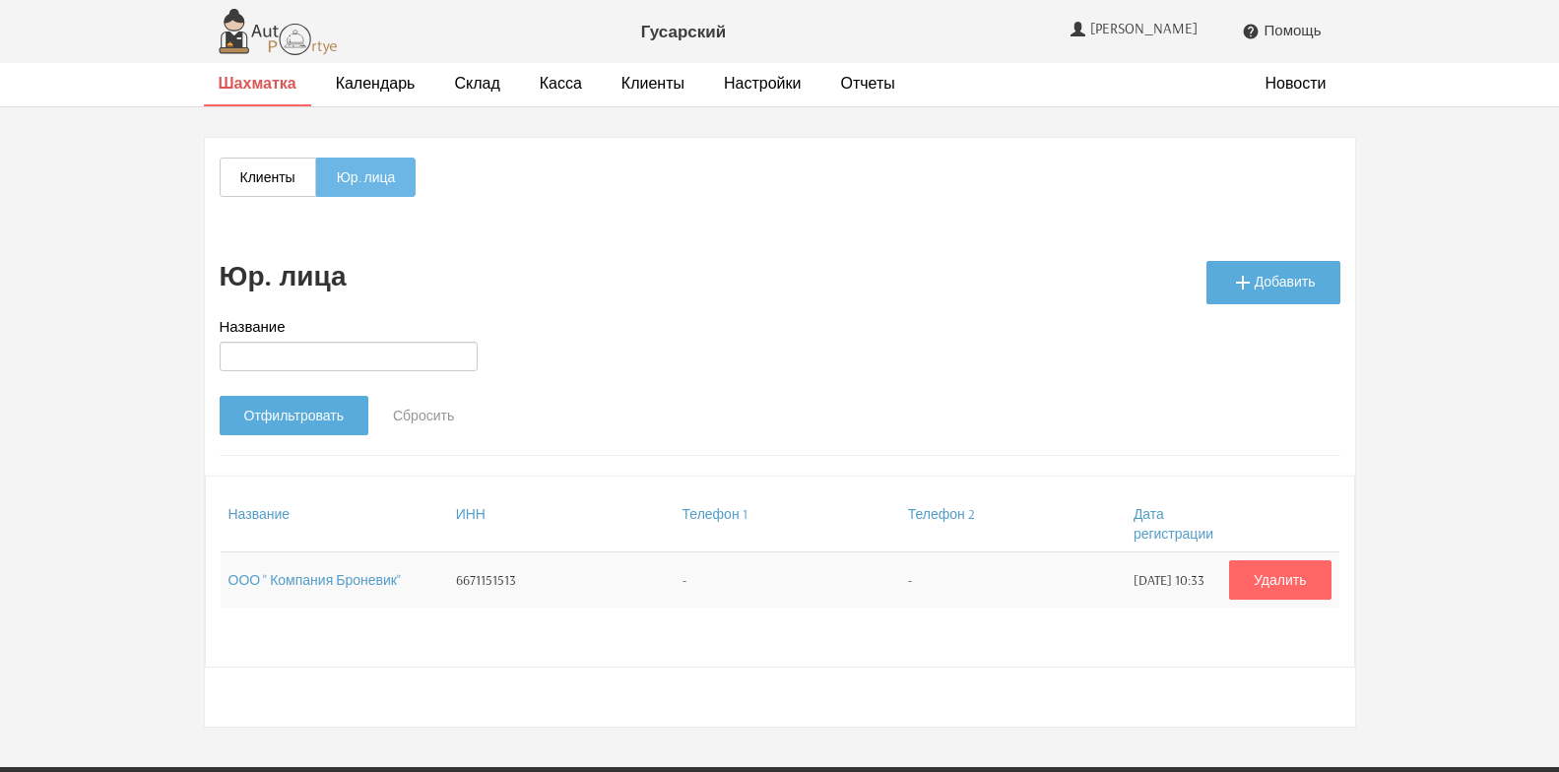
click at [274, 89] on strong "Шахматка" at bounding box center [258, 83] width 78 height 20
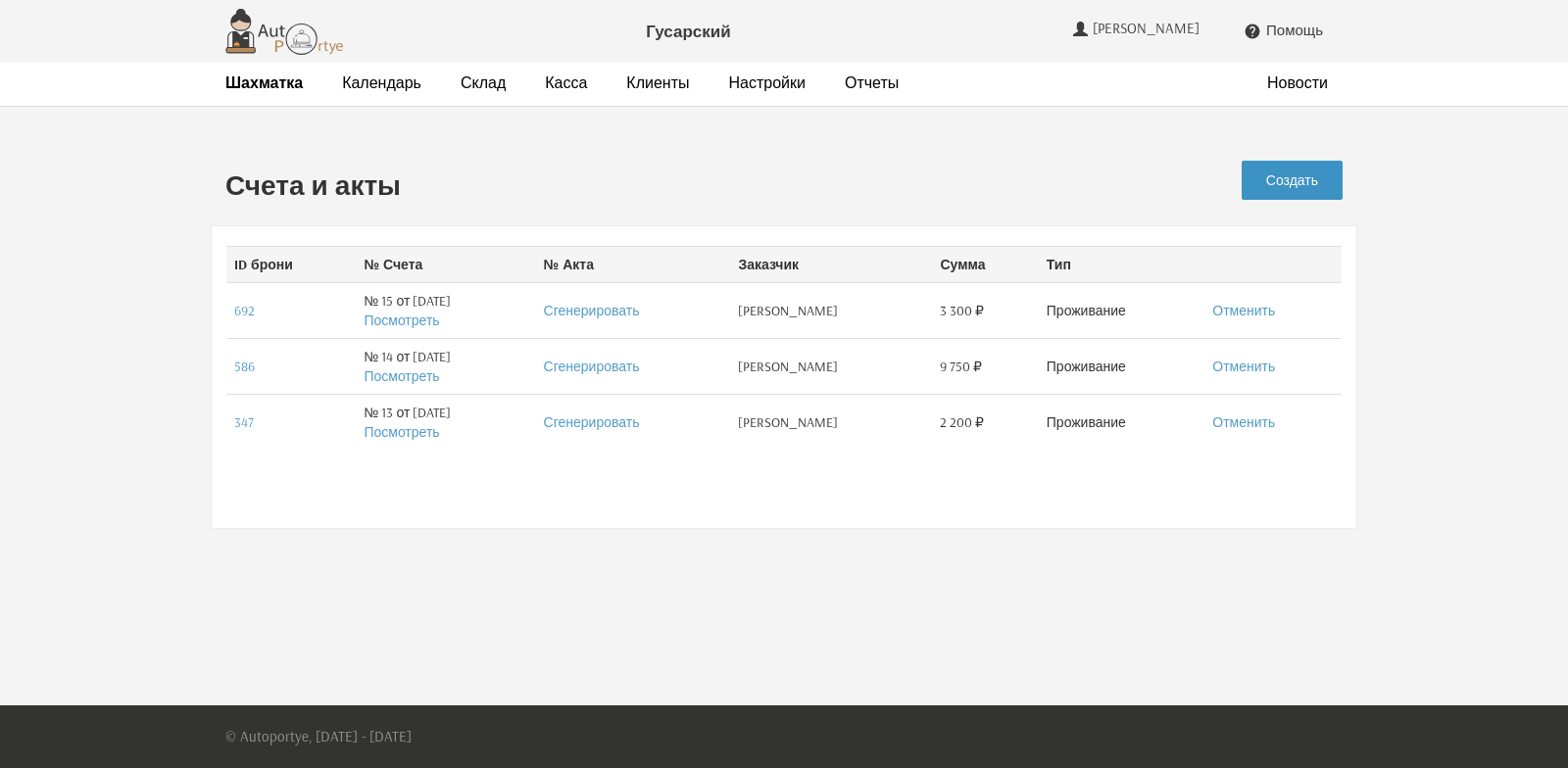
click at [1283, 185] on link "Создать" at bounding box center [1291, 180] width 100 height 39
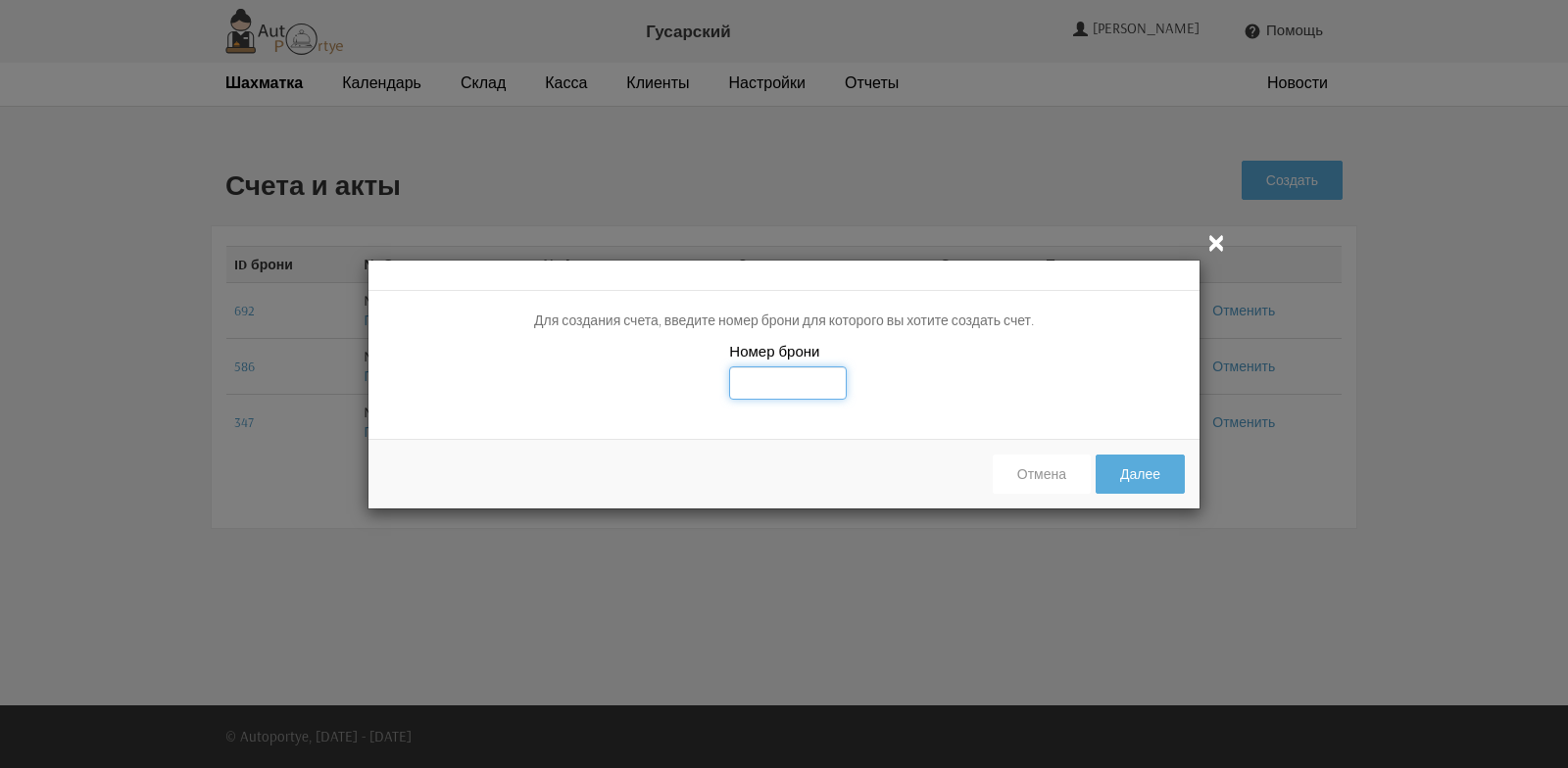
click at [762, 383] on input "text" at bounding box center [788, 382] width 117 height 33
type input "706"
click at [1149, 477] on button "Далее" at bounding box center [1140, 474] width 90 height 39
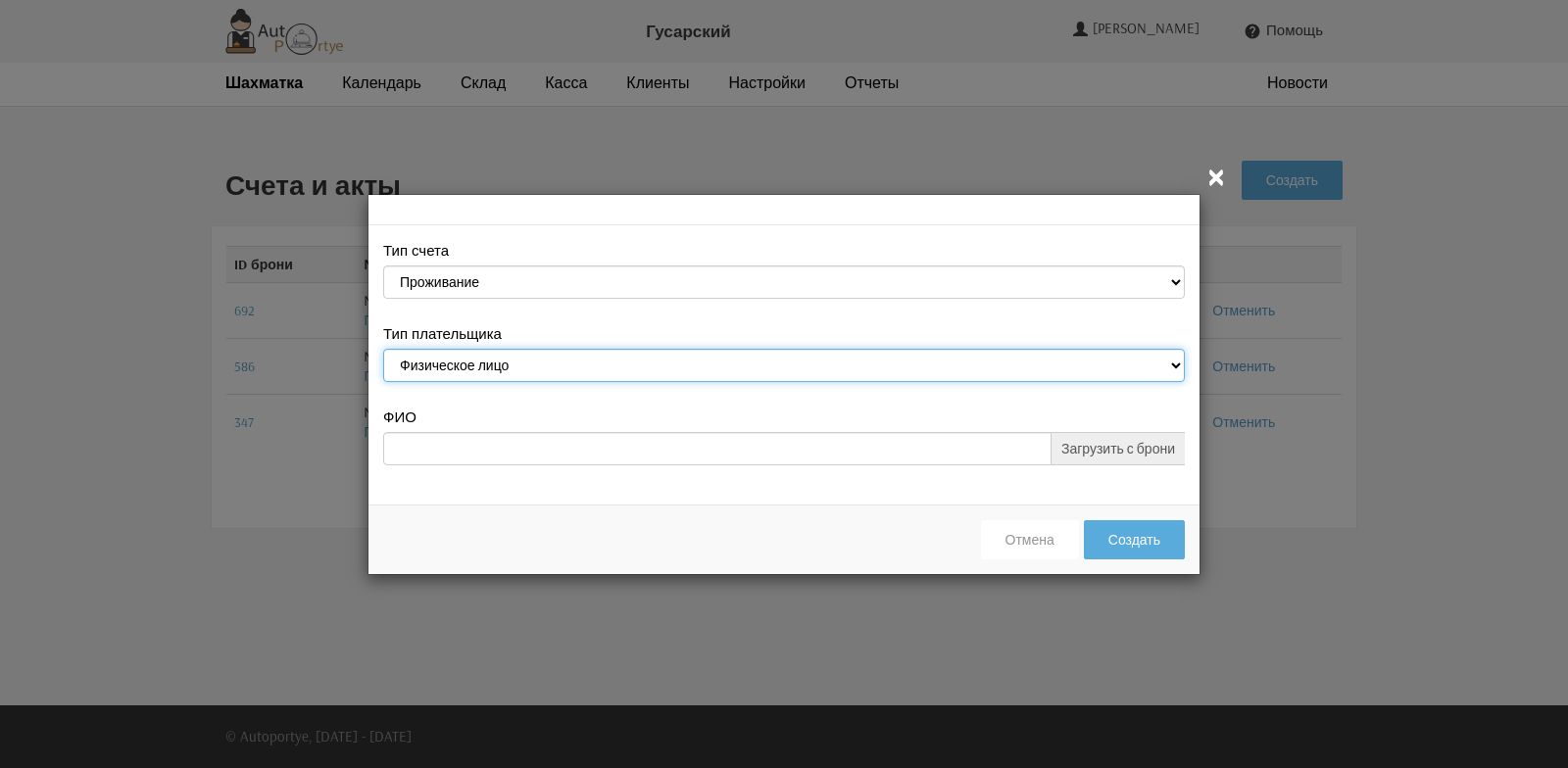
click at [1172, 365] on select "Физическое лицо Юридическое лицо" at bounding box center [784, 365] width 802 height 33
select select "legal_entity"
click at [383, 349] on select "Физическое лицо Юридическое лицо" at bounding box center [784, 365] width 802 height 33
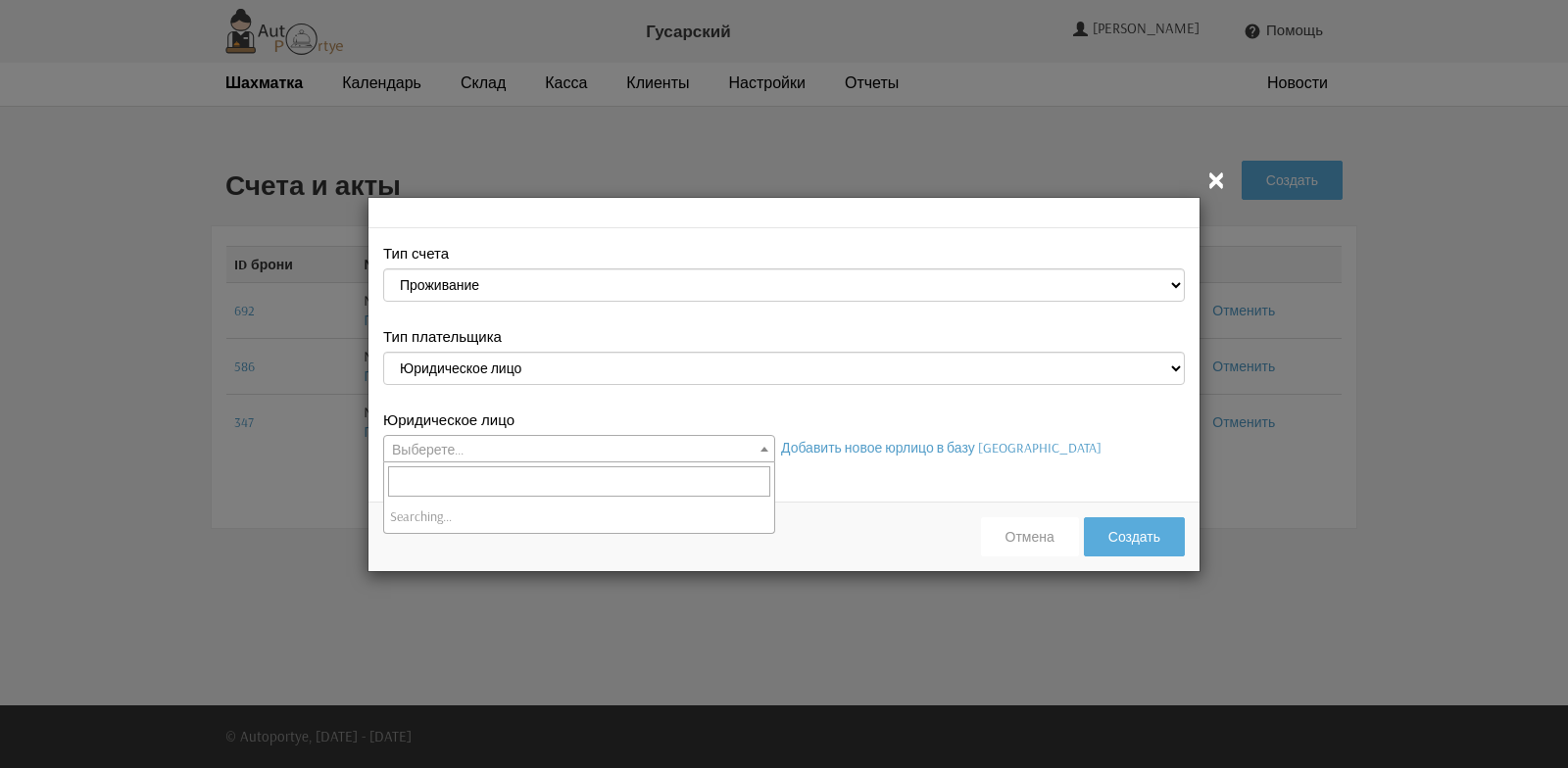
click at [764, 447] on b at bounding box center [764, 449] width 8 height 5
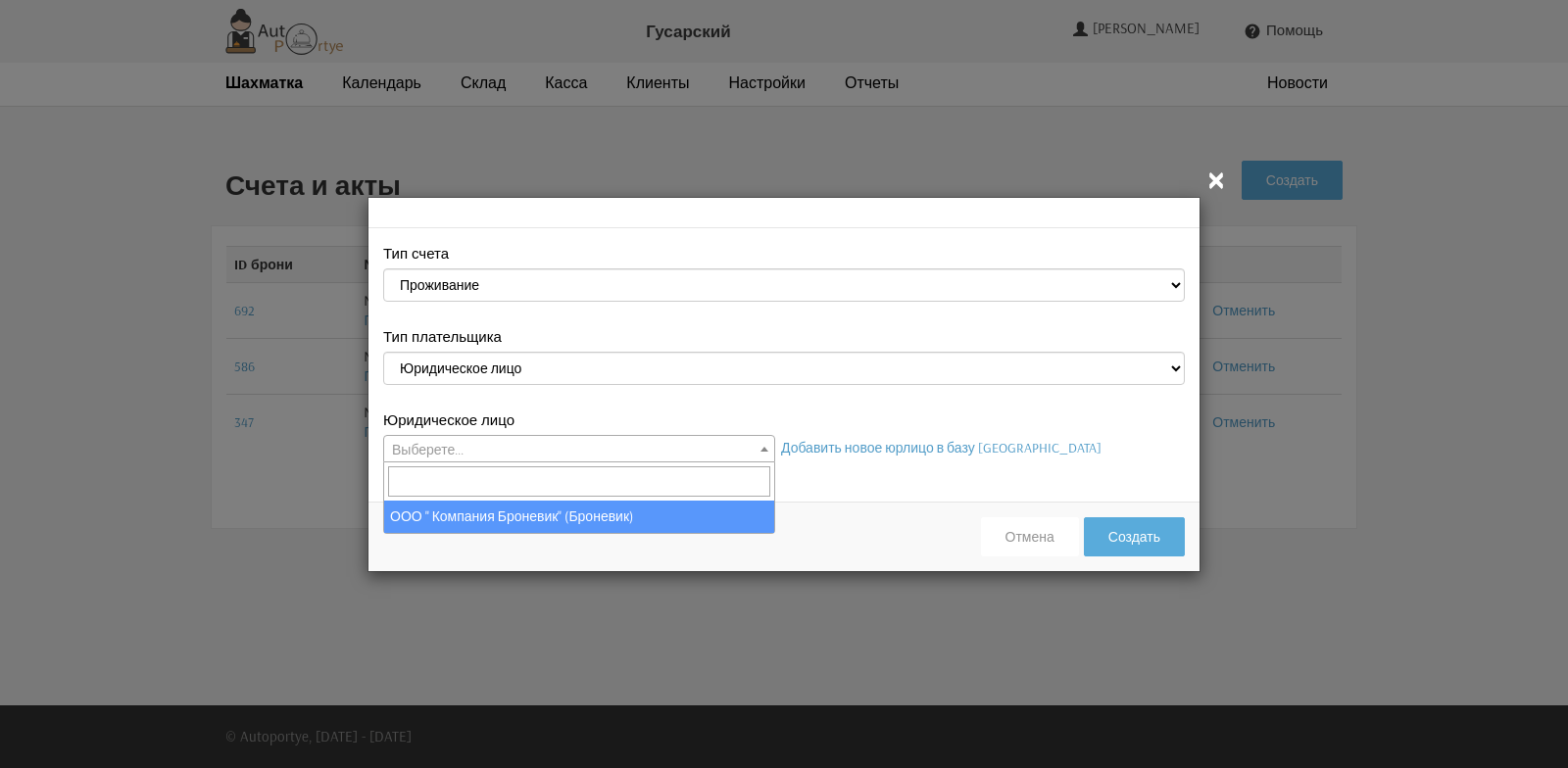
select select "113"
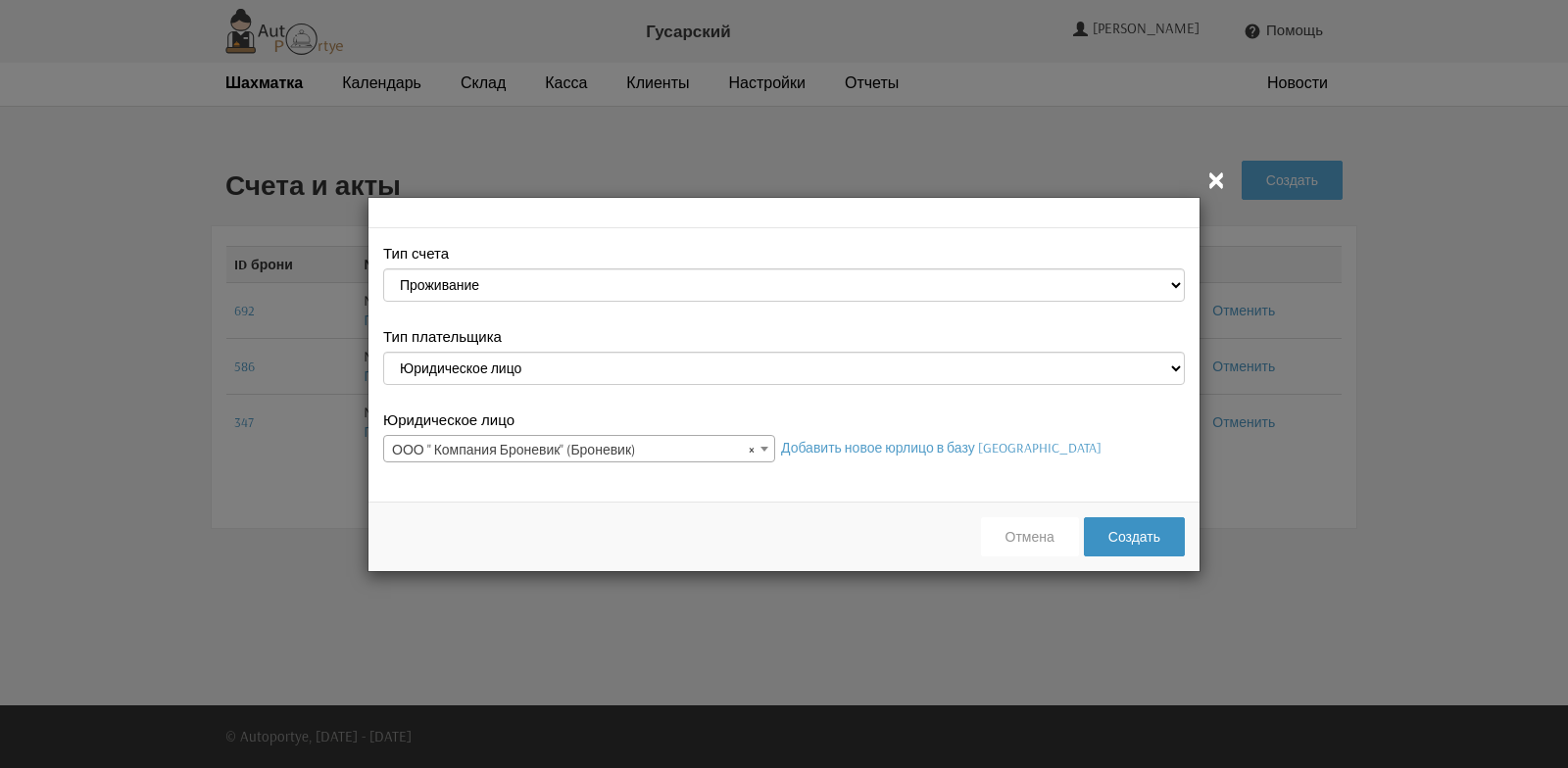
click at [1125, 540] on button "Создать" at bounding box center [1133, 536] width 100 height 39
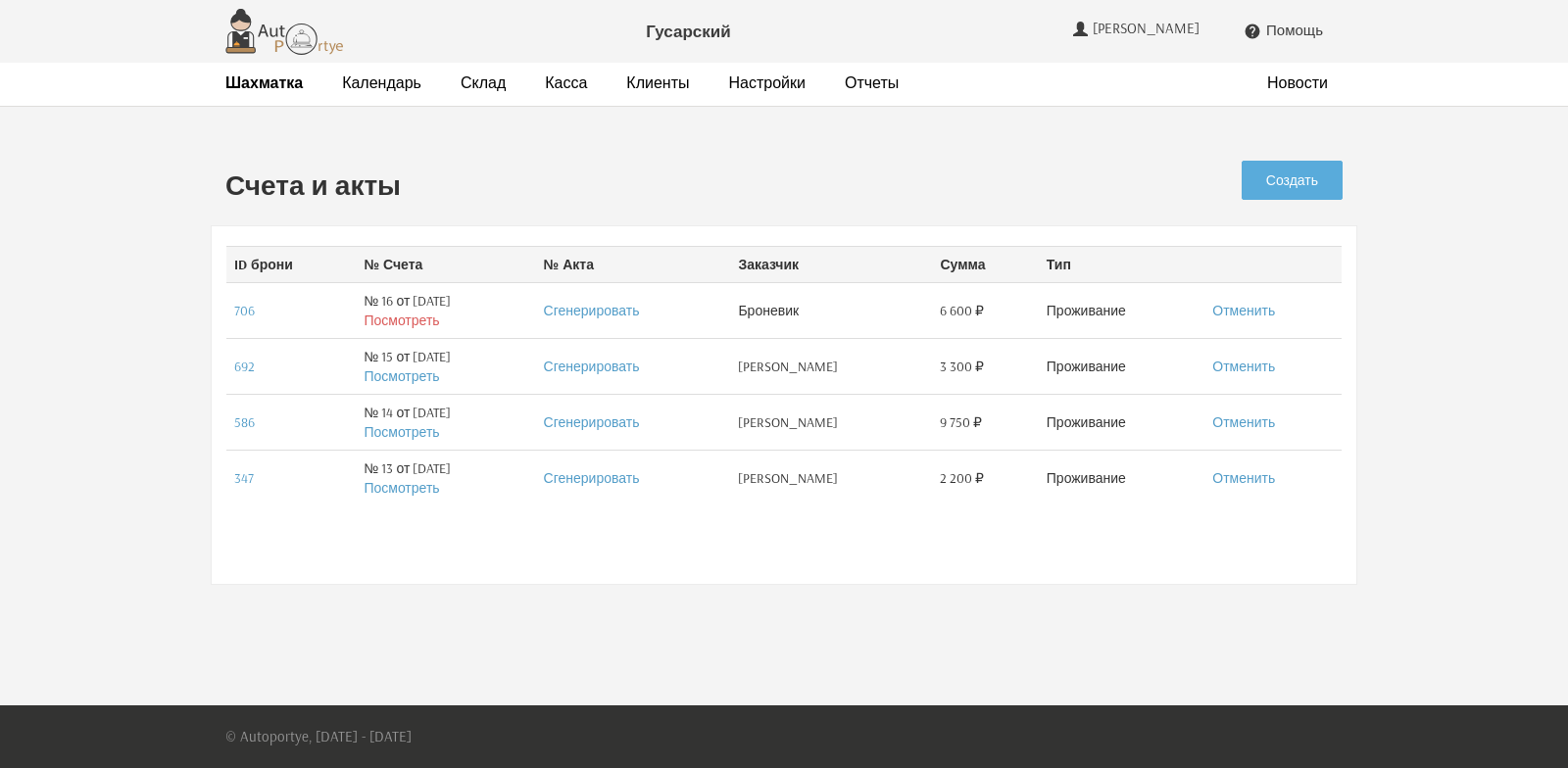
click at [386, 319] on link "Посмотреть" at bounding box center [401, 320] width 76 height 18
click at [243, 87] on strong "Шахматка" at bounding box center [265, 83] width 78 height 20
